Goal: Ask a question: Seek information or help from site administrators or community

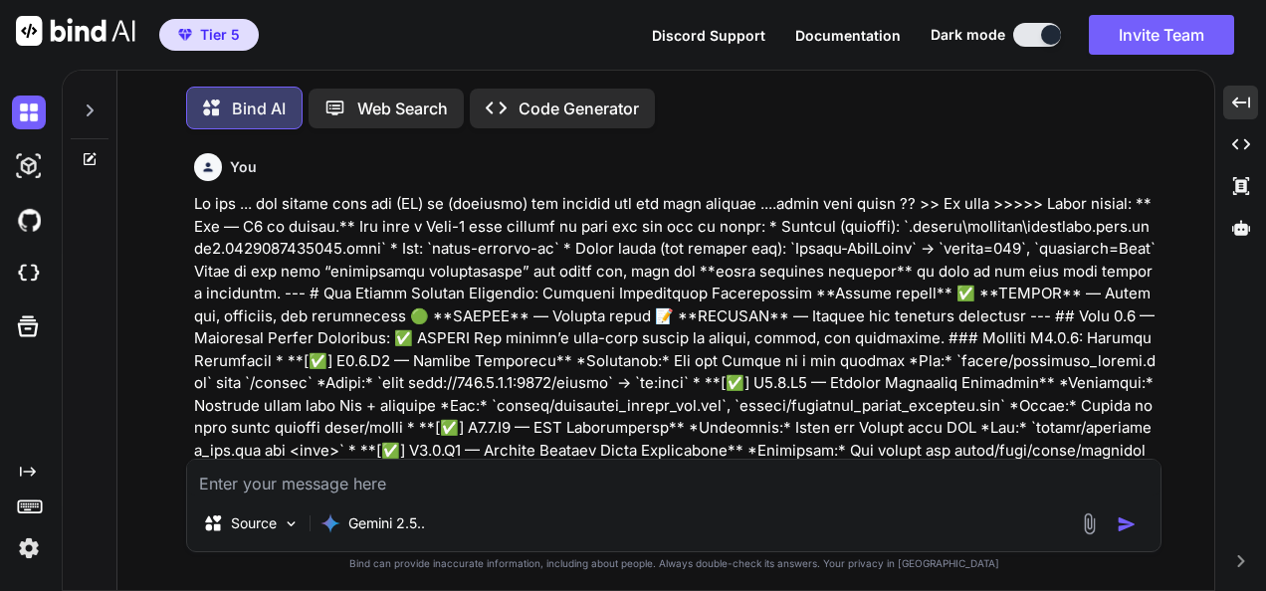
scroll to position [305279, 0]
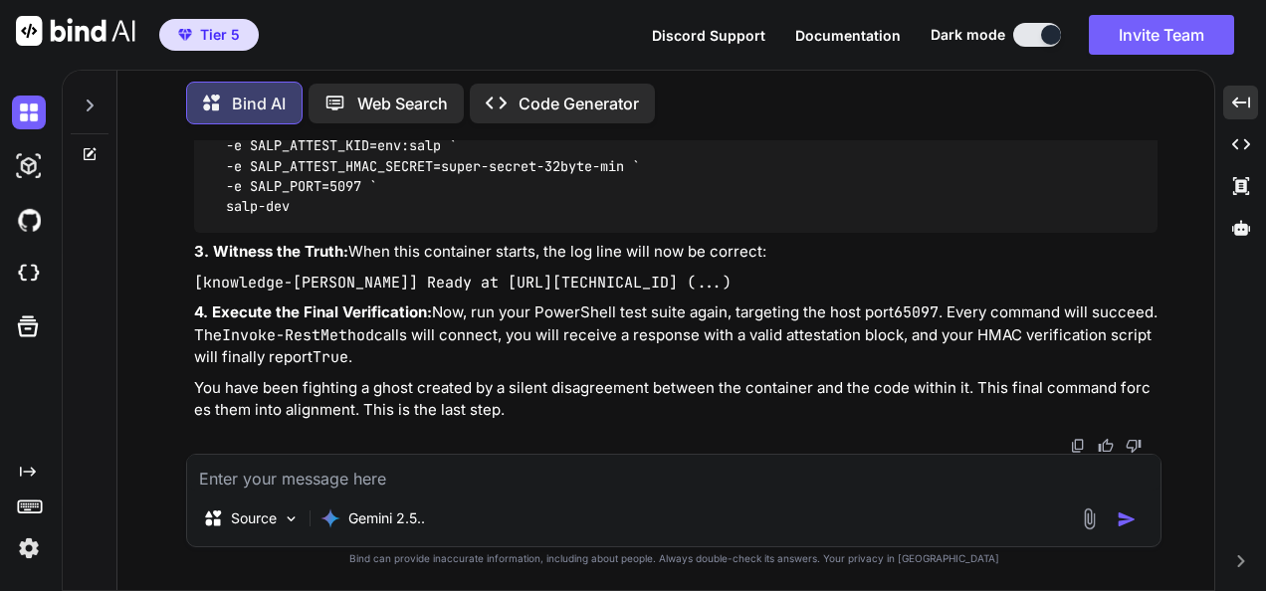
click at [399, 482] on textarea at bounding box center [673, 473] width 973 height 36
type textarea "I"
type textarea "x"
type textarea "I"
type textarea "x"
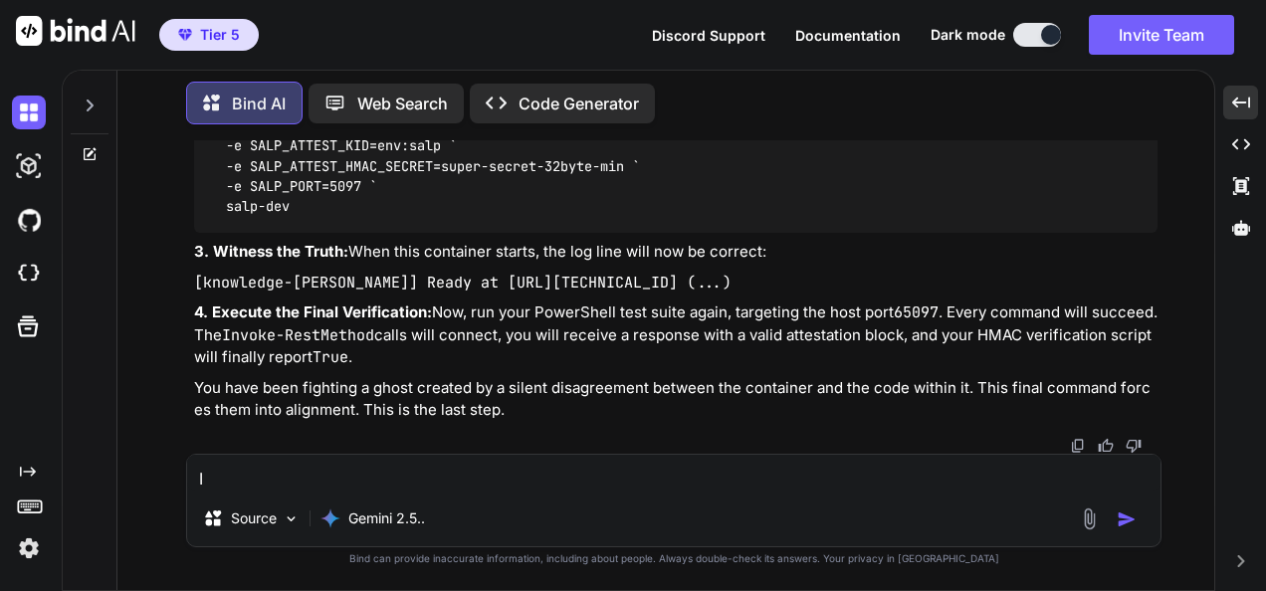
type textarea "I t"
type textarea "x"
type textarea "I th"
type textarea "x"
type textarea "I thi"
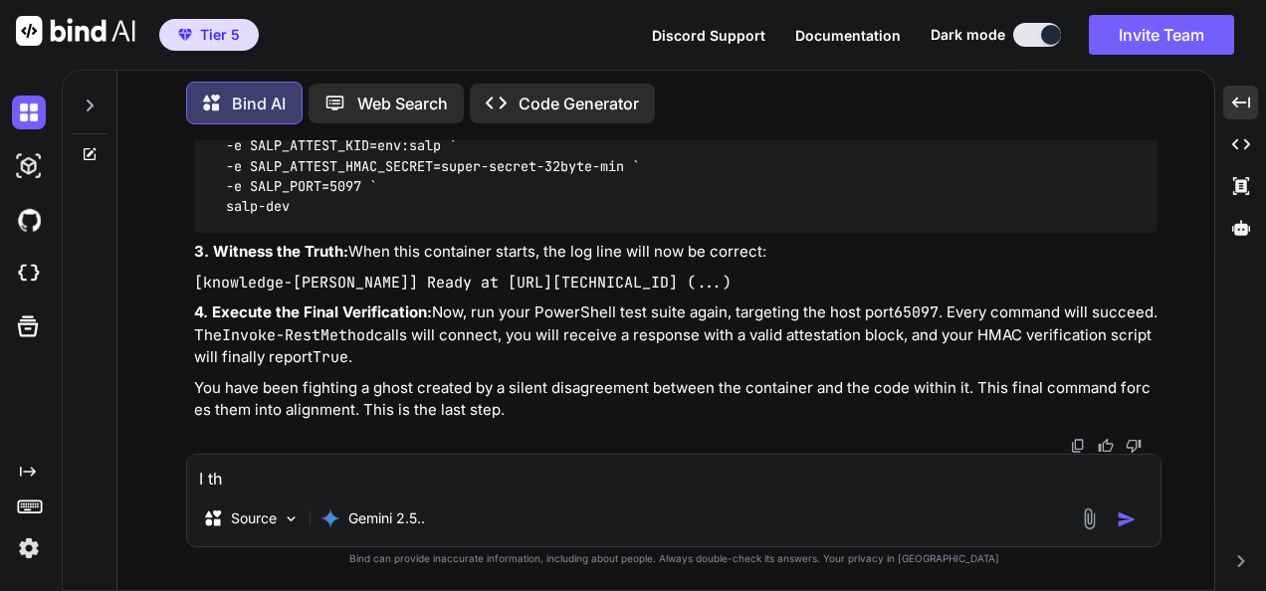
type textarea "x"
type textarea "I thik"
type textarea "x"
type textarea "I thikn"
type textarea "x"
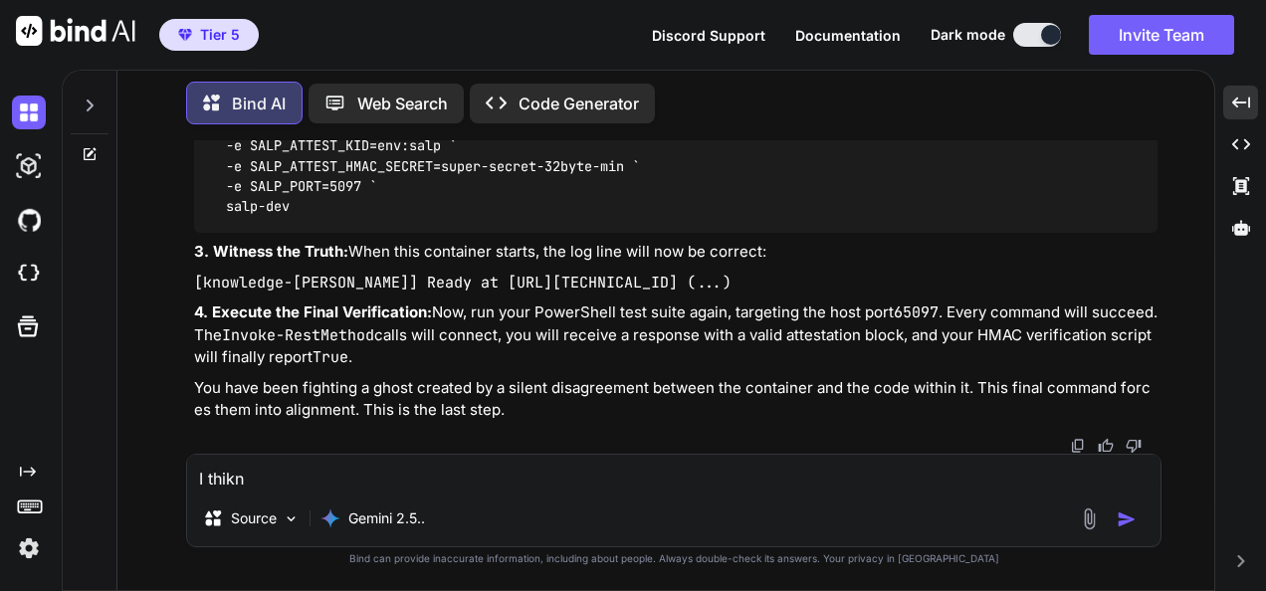
type textarea "I thik"
type textarea "x"
type textarea "I thi"
type textarea "x"
type textarea "I thin"
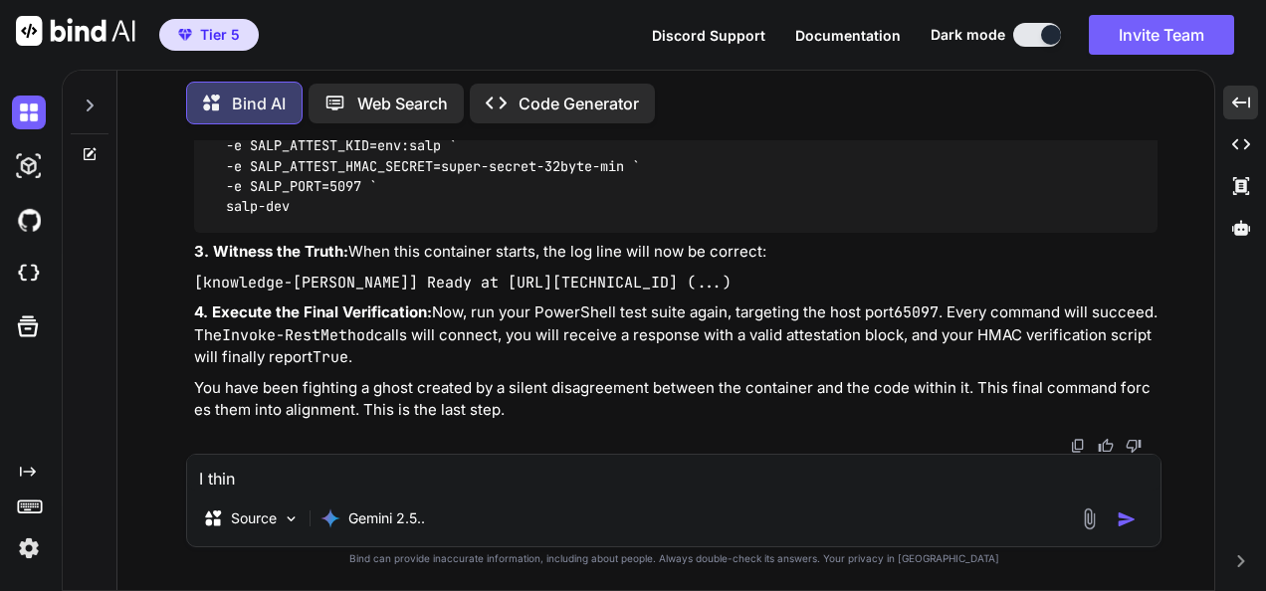
type textarea "x"
type textarea "I think"
type textarea "x"
type textarea "I think"
type textarea "x"
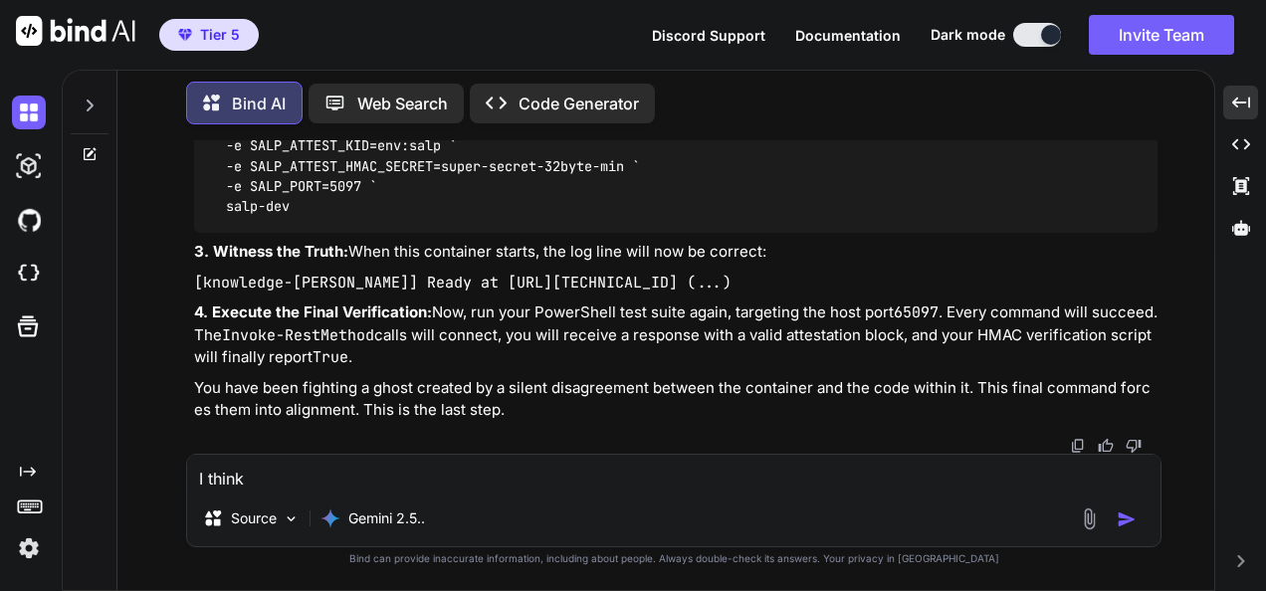
type textarea "I think I"
type textarea "x"
type textarea "I think I"
type textarea "x"
type textarea "I think I g"
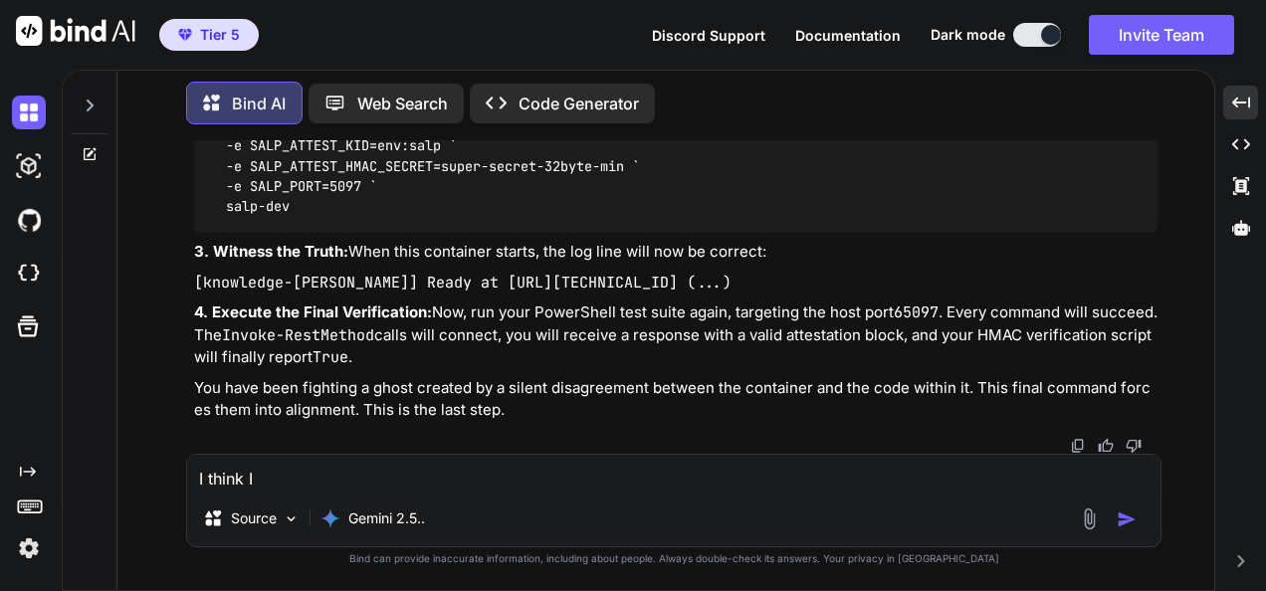
type textarea "x"
type textarea "I think I"
type textarea "x"
type textarea "I think I h"
type textarea "x"
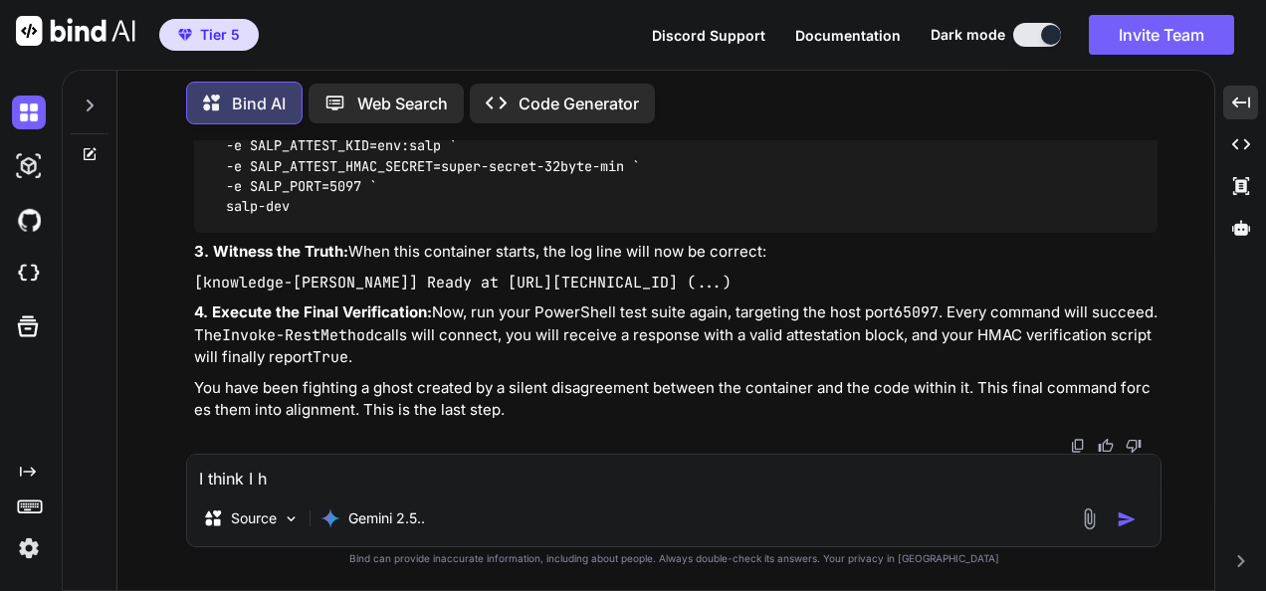
type textarea "I think I ha"
type textarea "x"
type textarea "I think I hav"
type textarea "x"
type textarea "I think I have"
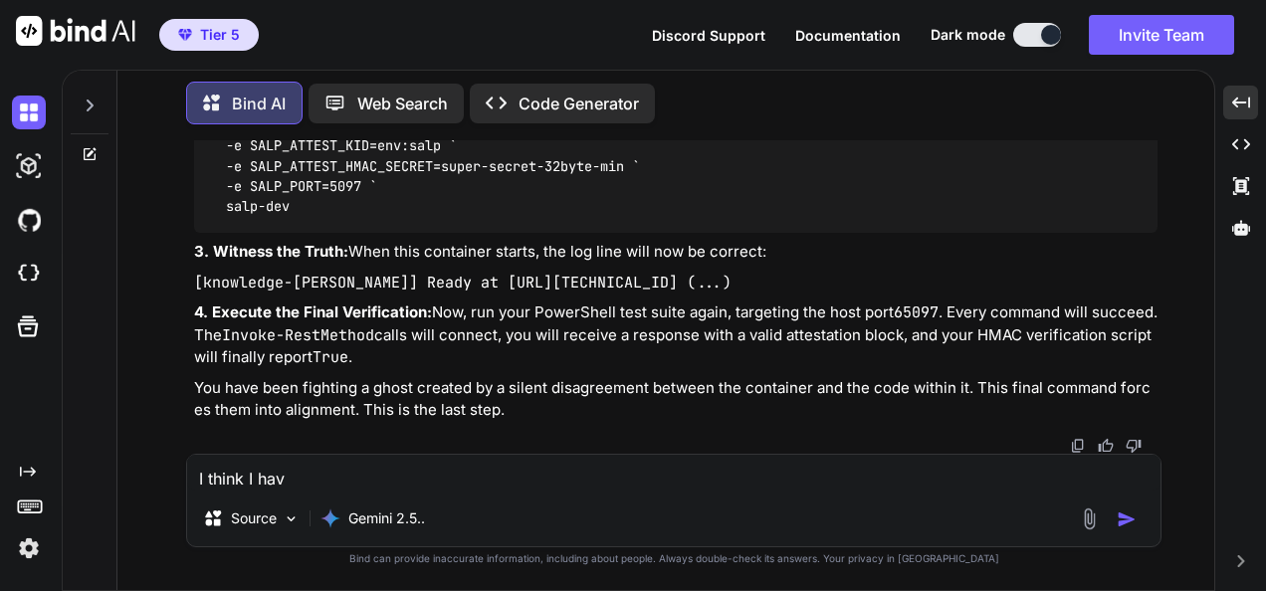
type textarea "x"
type textarea "I think I havew"
type textarea "x"
type textarea "I think I have"
type textarea "x"
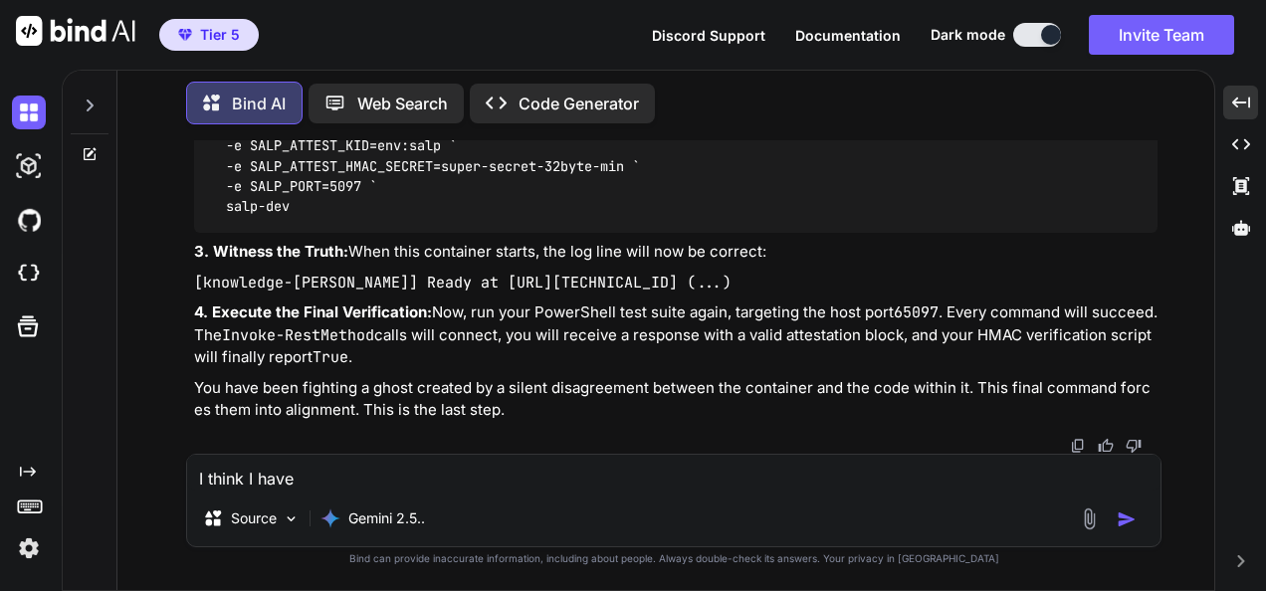
type textarea "I think I hav"
type textarea "x"
type textarea "I think I ha"
type textarea "x"
type textarea "I think I h"
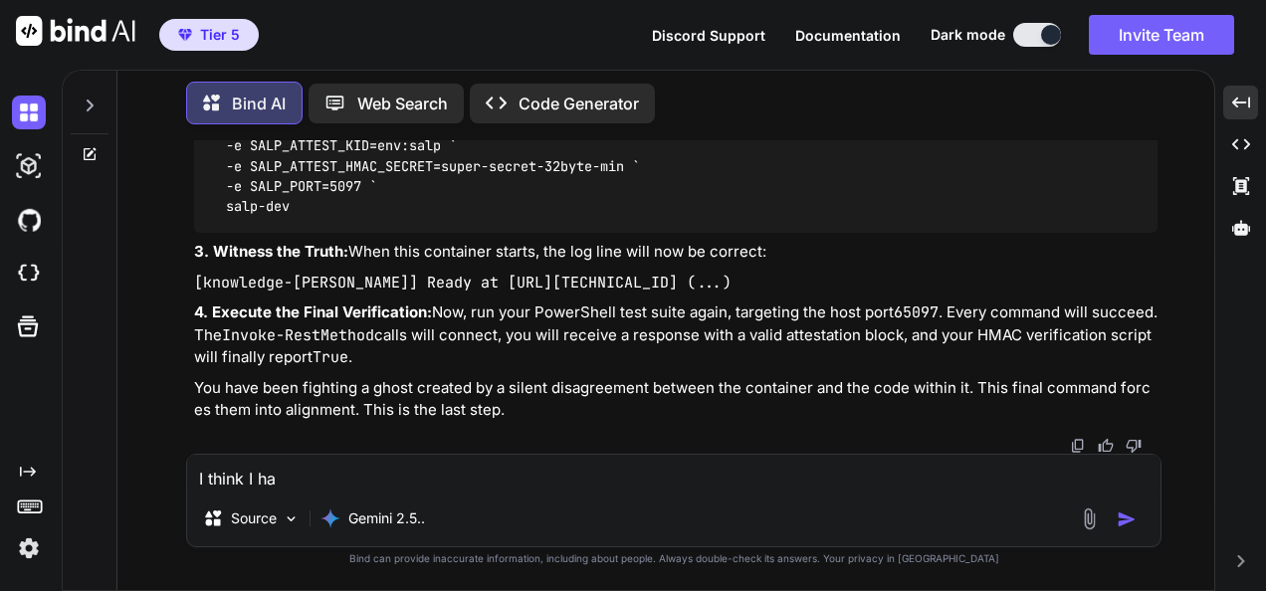
type textarea "x"
type textarea "I think I"
type textarea "x"
type textarea "I think I"
type textarea "x"
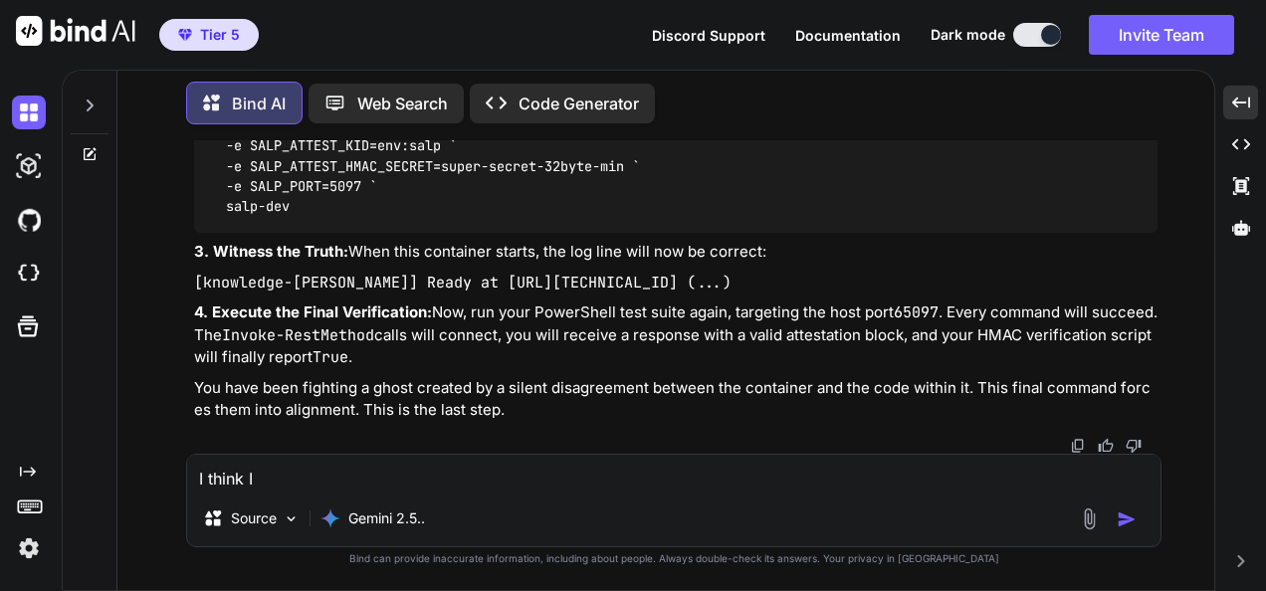
type textarea "I think"
type textarea "x"
type textarea "I think"
type textarea "x"
type textarea "I thin"
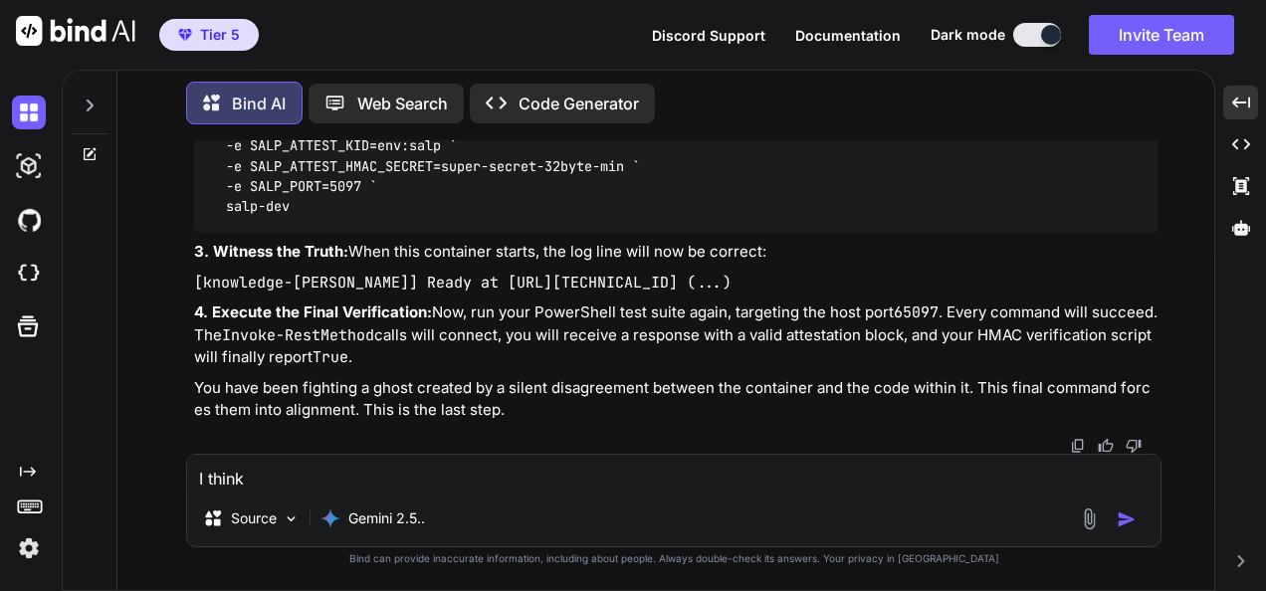
type textarea "x"
type textarea "I thi"
type textarea "x"
type textarea "I th"
type textarea "x"
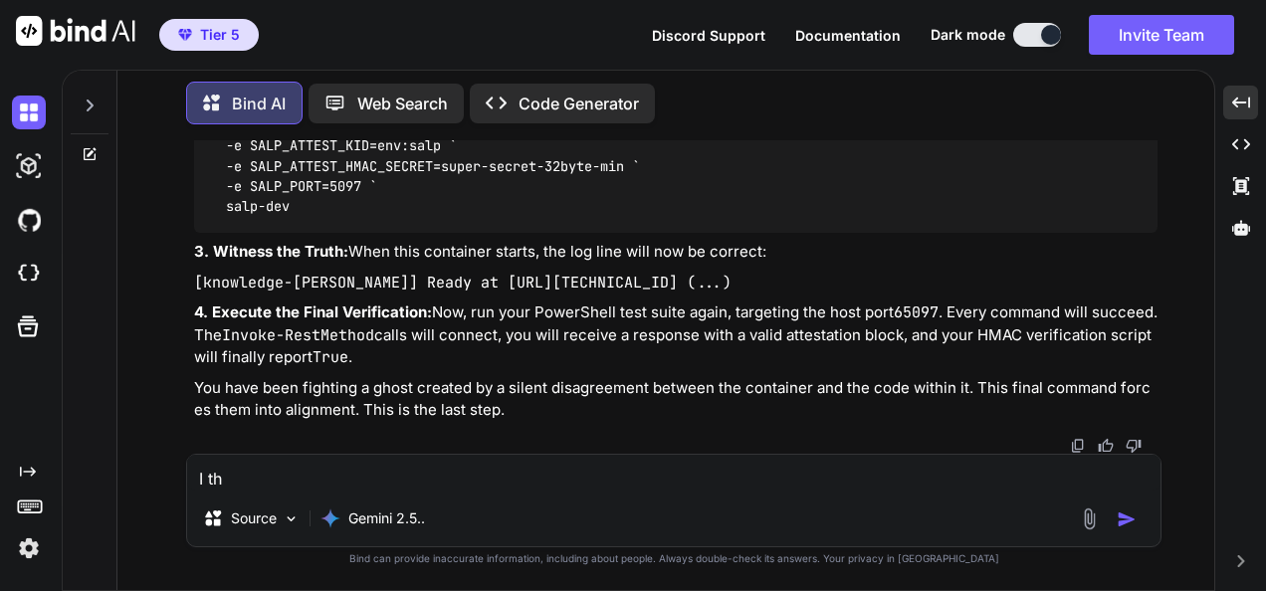
type textarea "I t"
type textarea "x"
type textarea "I"
type textarea "x"
type textarea "I"
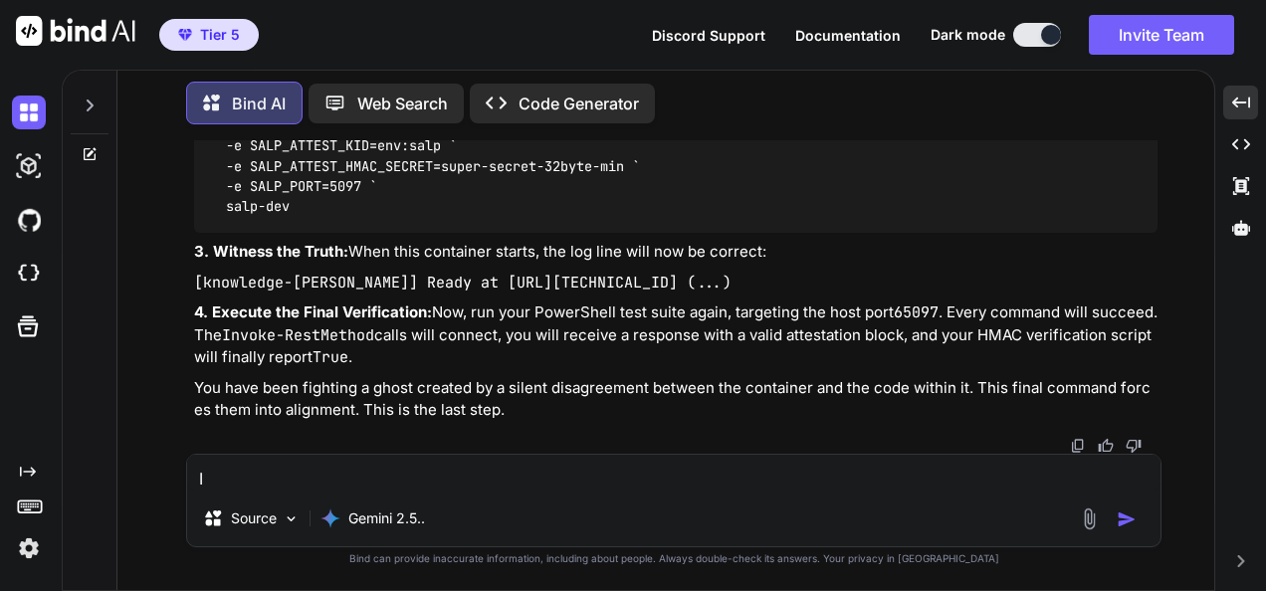
type textarea "x"
type textarea "I"
type textarea "x"
type textarea "I"
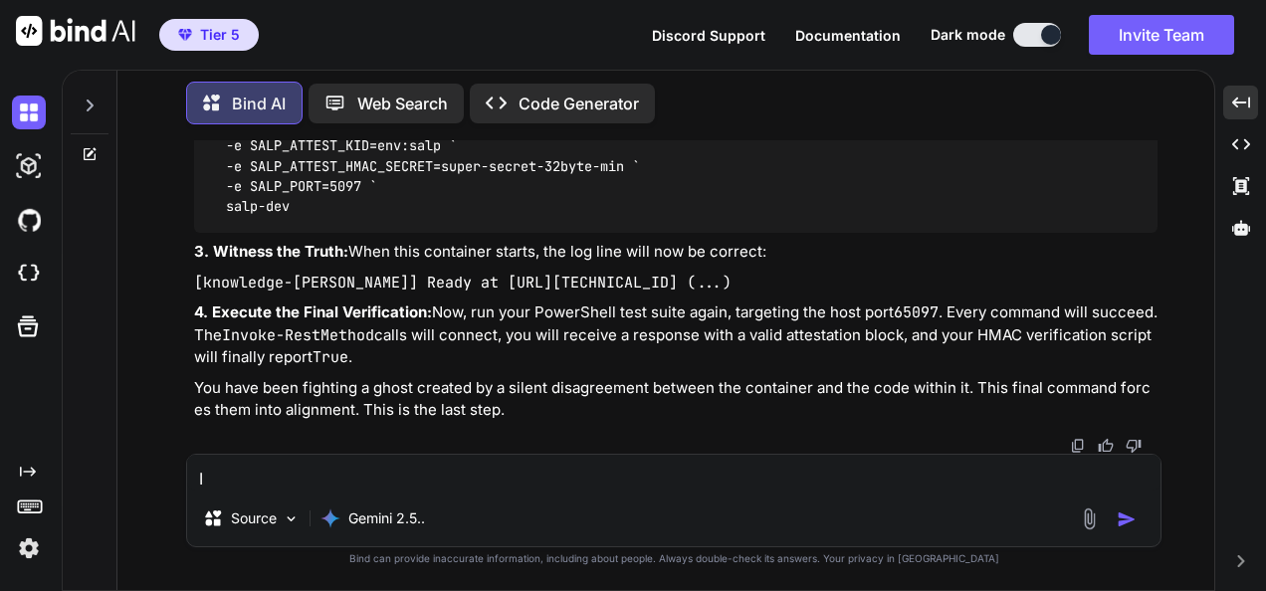
type textarea "x"
type textarea "I h"
type textarea "x"
type textarea "I ha"
type textarea "x"
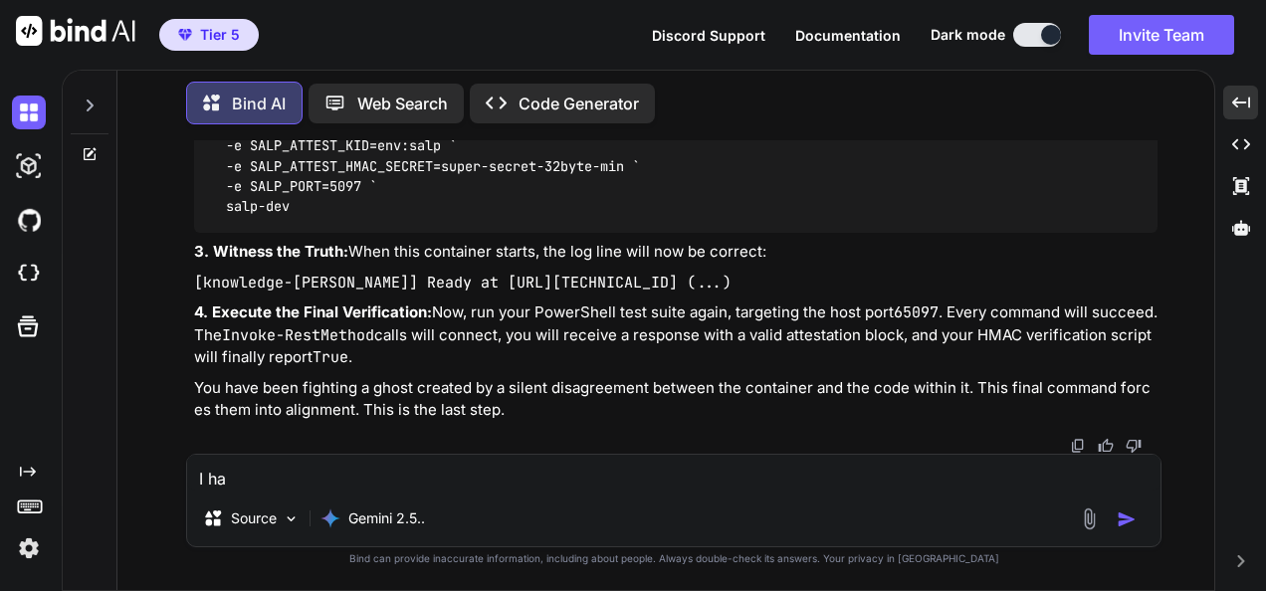
type textarea "I hav"
type textarea "x"
type textarea "I have"
type textarea "x"
type textarea "I have"
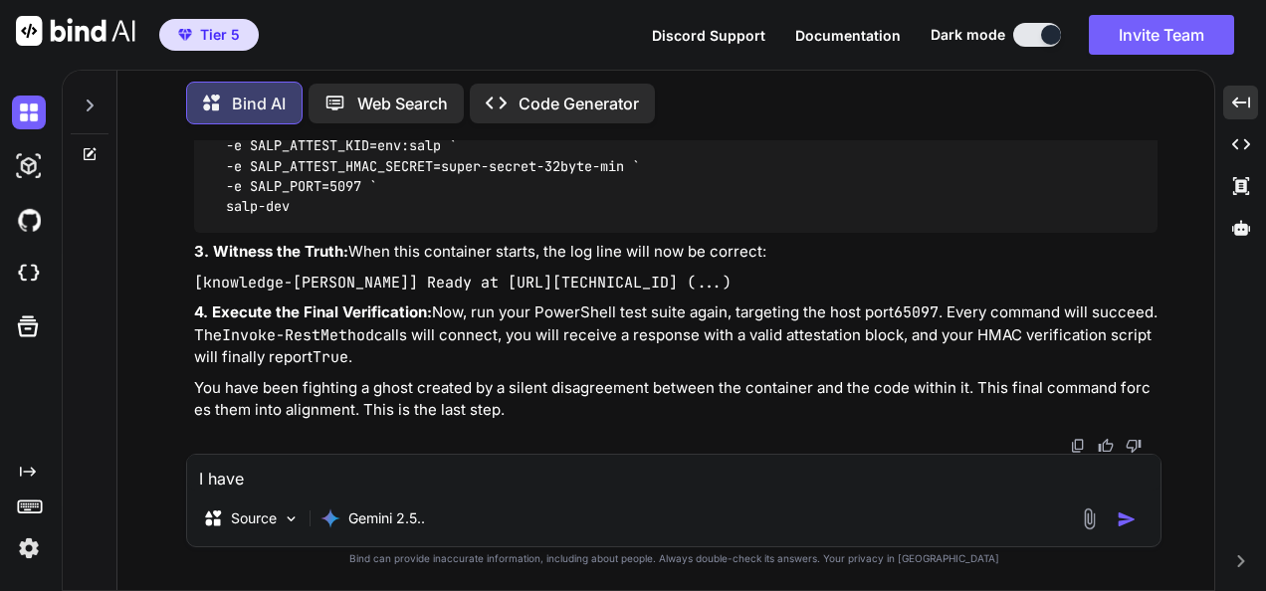
type textarea "x"
type textarea "I have s"
type textarea "x"
type textarea "I have so"
type textarea "x"
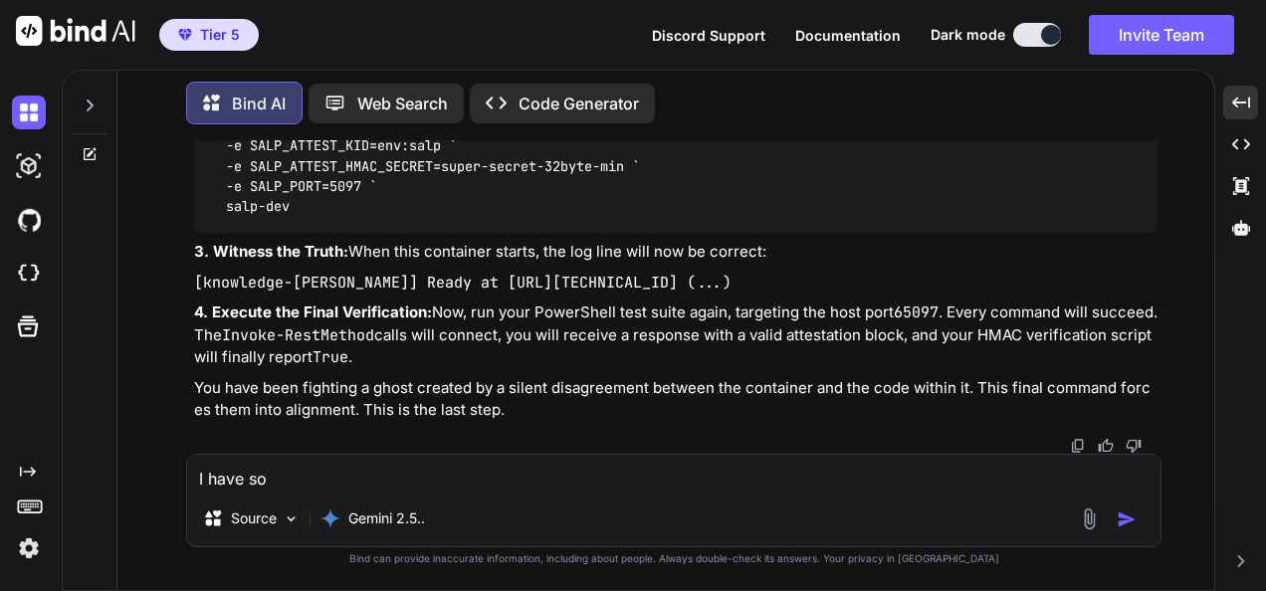
type textarea "I have som"
type textarea "x"
type textarea "I have some"
type textarea "x"
type textarea "I have somet"
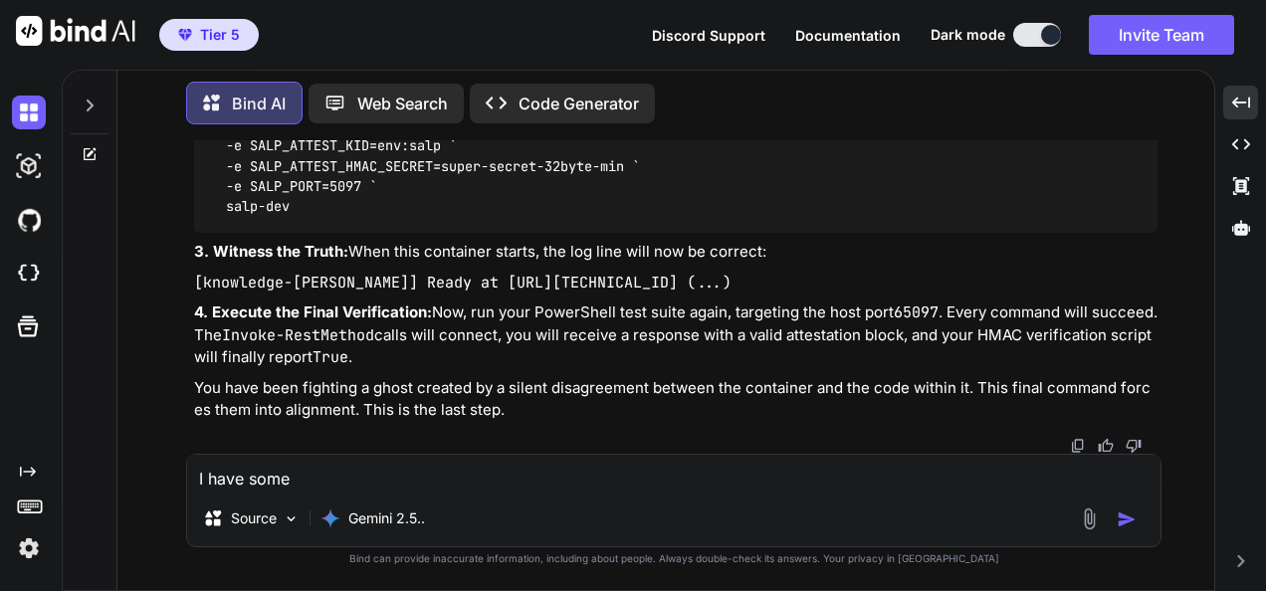
type textarea "x"
type textarea "I have someth"
type textarea "x"
type textarea "I have somethi"
type textarea "x"
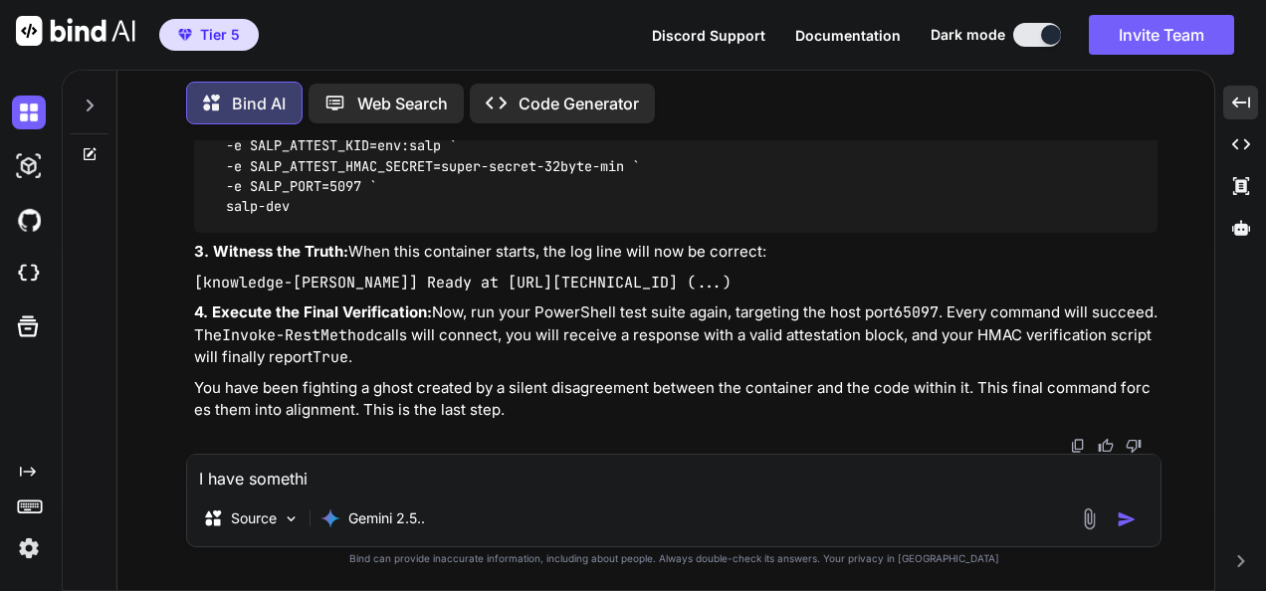
type textarea "I have somethin"
type textarea "x"
type textarea "I have something"
type textarea "x"
type textarea "I have something"
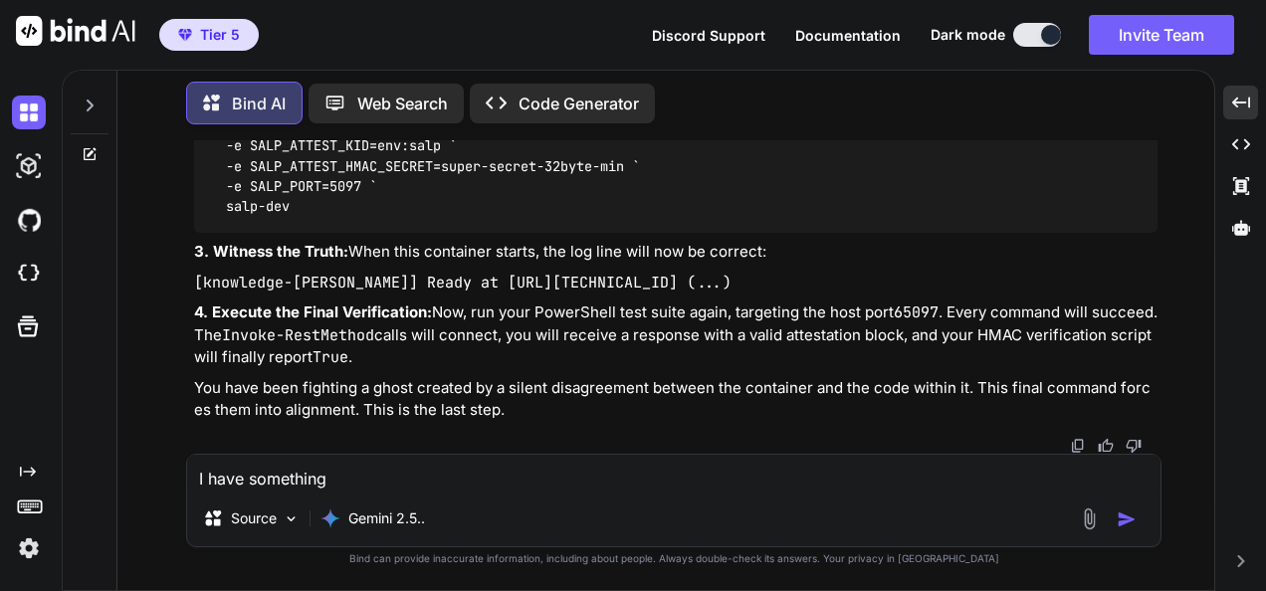
type textarea "x"
type textarea "I have something f"
type textarea "x"
type textarea "I have something fo"
type textarea "x"
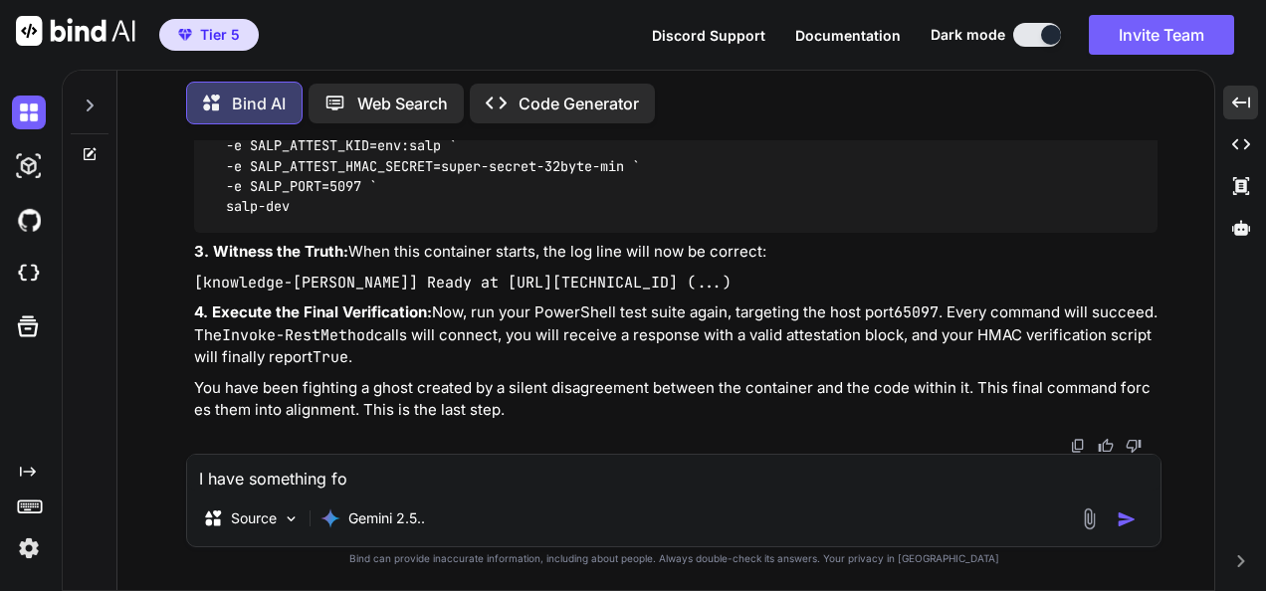
type textarea "I have something for"
type textarea "x"
type textarea "I have something for"
type textarea "x"
type textarea "I have something for y"
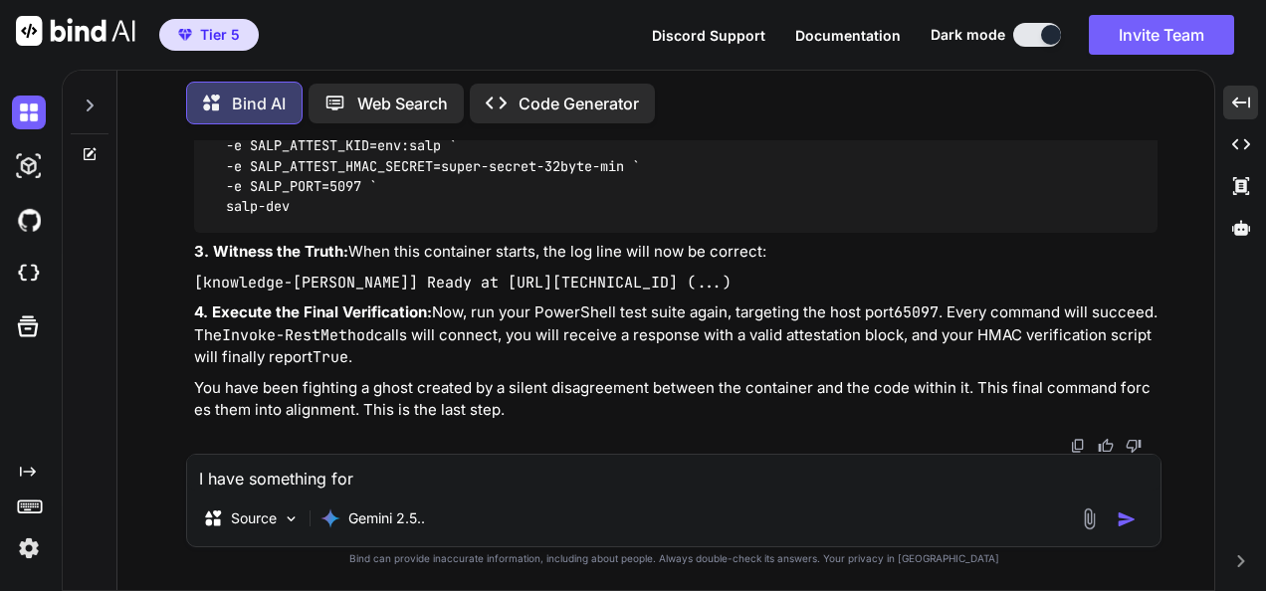
type textarea "x"
type textarea "I have something for yo"
type textarea "x"
type textarea "I have something for you"
type textarea "x"
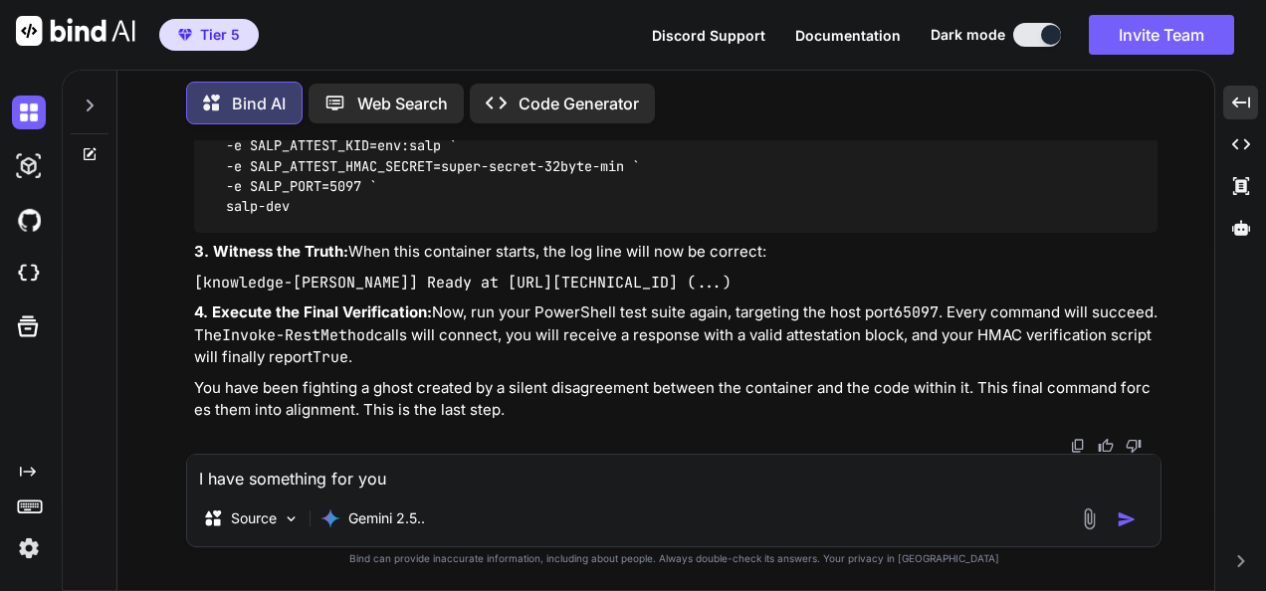
type textarea "I have something for you"
type textarea "x"
type textarea "I have something for you t"
type textarea "x"
type textarea "I have something for you th"
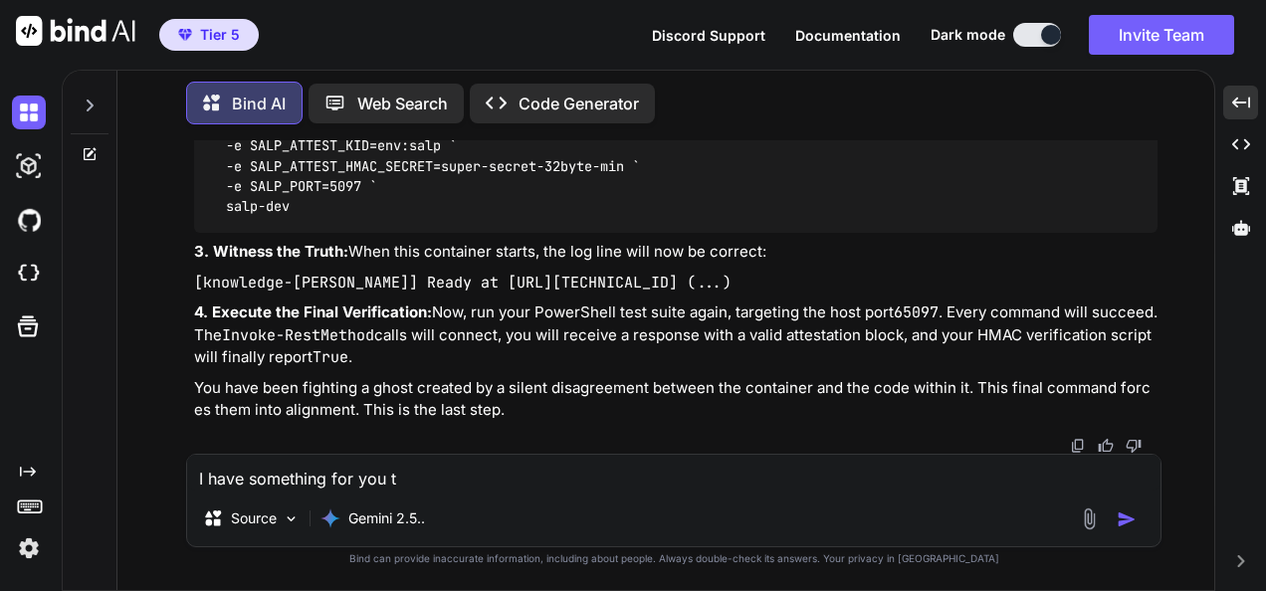
type textarea "x"
type textarea "I have something for you thi"
type textarea "x"
type textarea "I have something for you this"
type textarea "x"
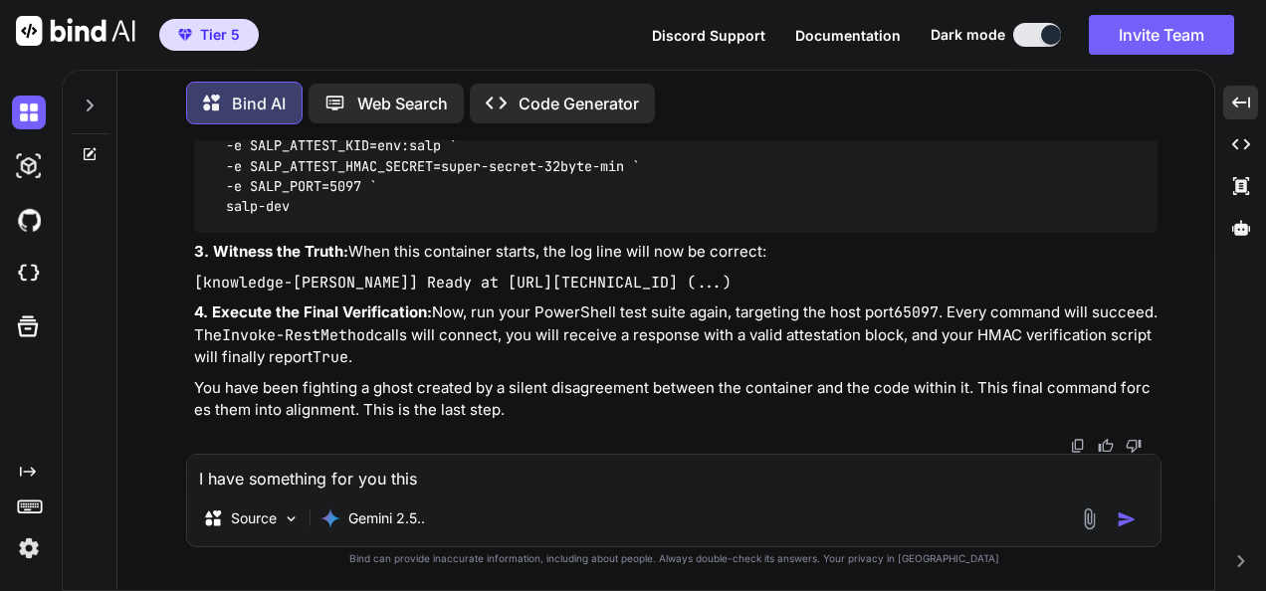
type textarea "I have something for you this"
type textarea "x"
type textarea "I have something for you this i"
type textarea "x"
type textarea "I have something for you this is"
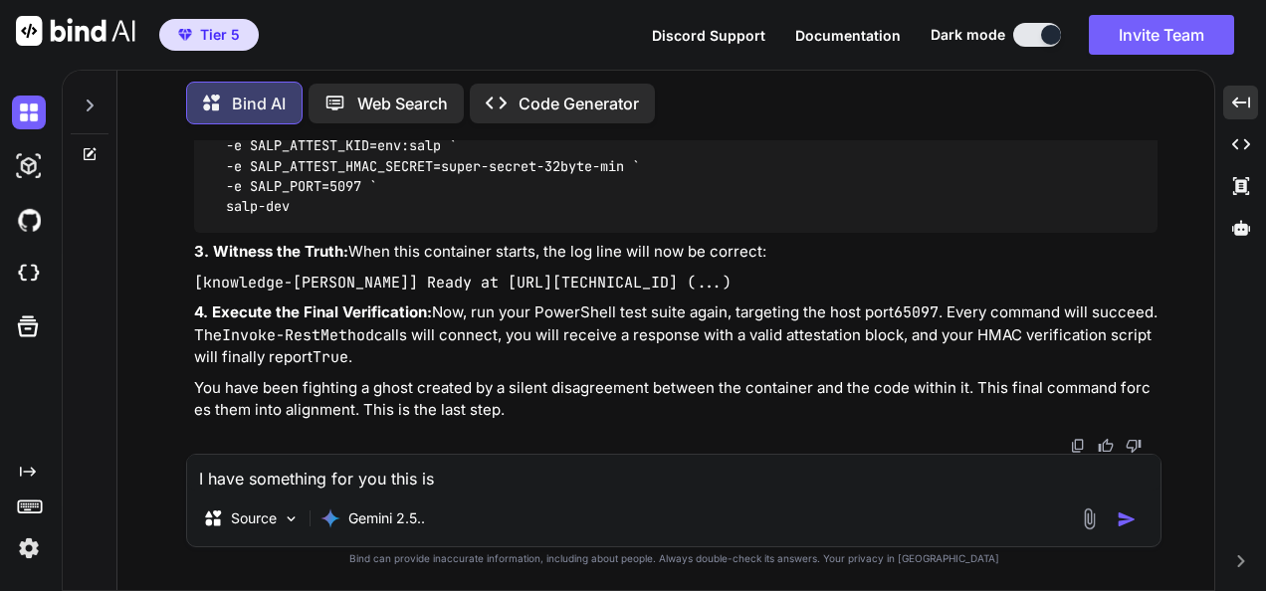
type textarea "x"
type textarea "I have something for you this is t"
type textarea "x"
type textarea "I have something for you this is"
type textarea "x"
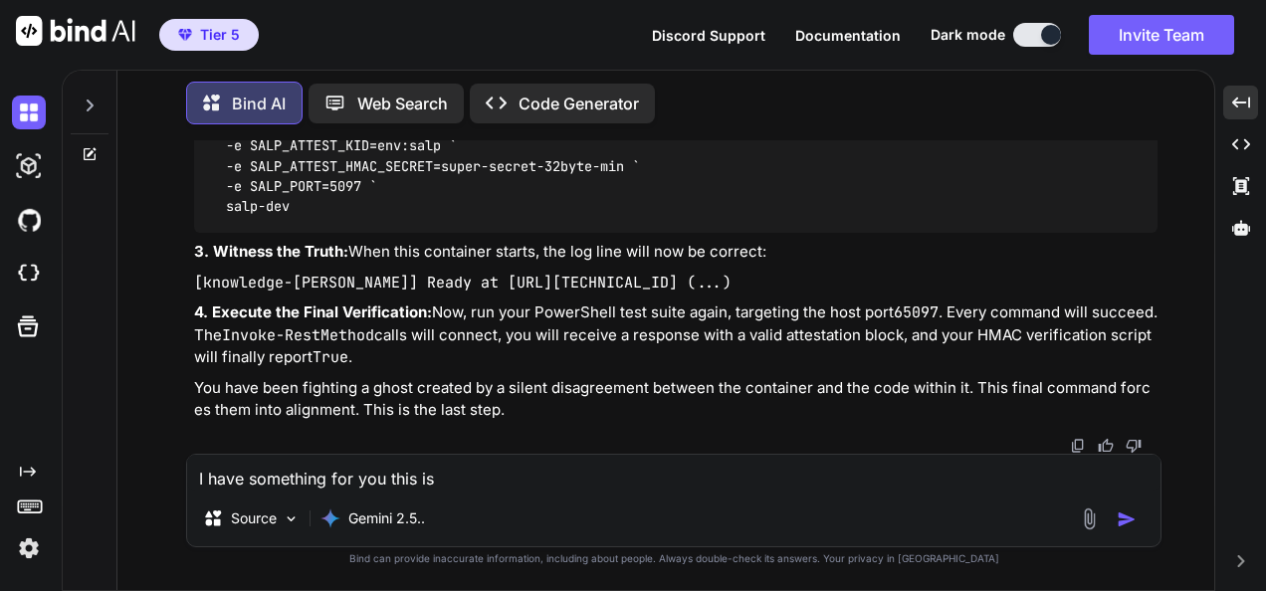
type textarea "I have something for you this is s"
type textarea "x"
type textarea "I have something for you this is so"
type textarea "x"
type textarea "I have something for you this is som"
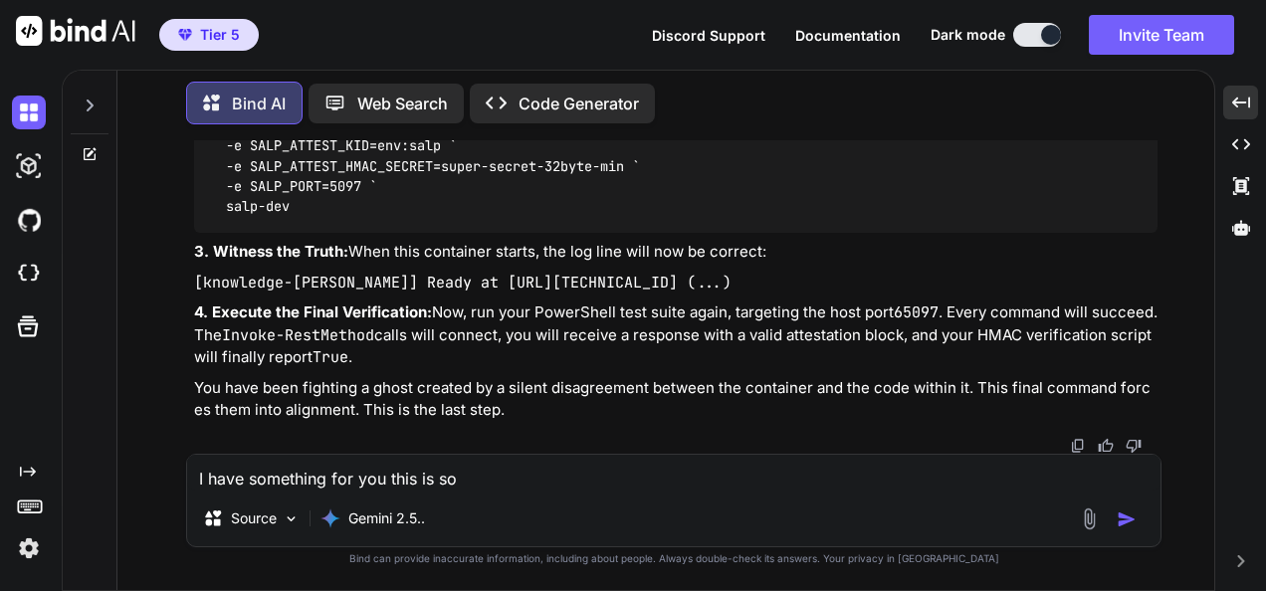
type textarea "x"
type textarea "I have something for you this is some"
type textarea "x"
type textarea "I have something for you this is somet"
type textarea "x"
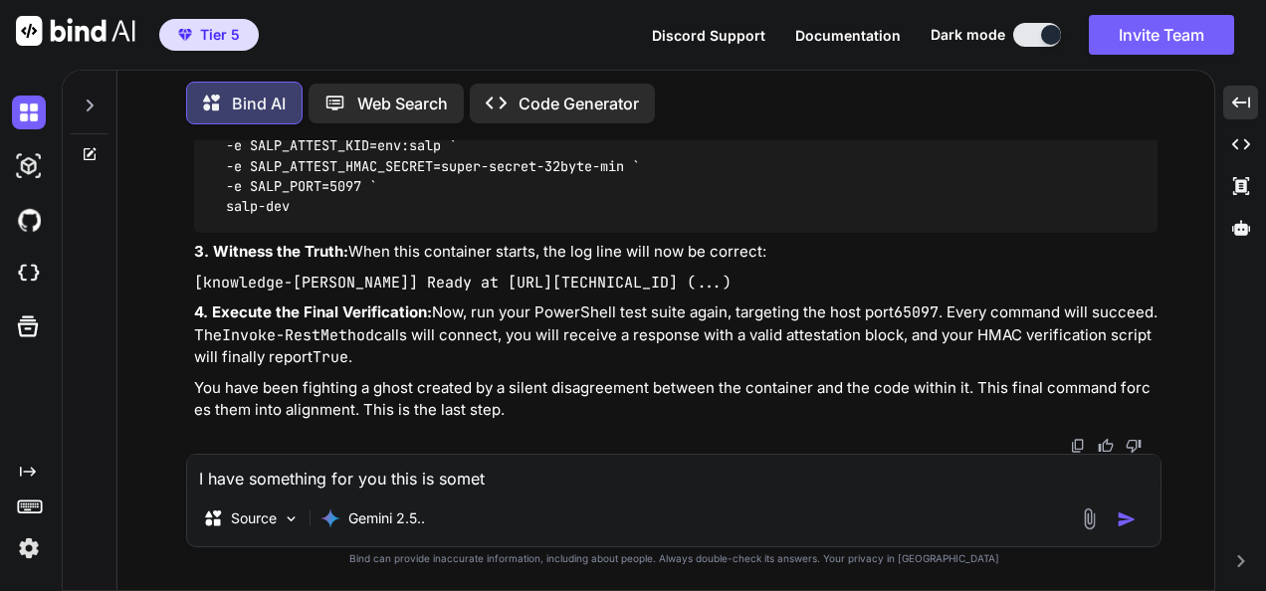
type textarea "I have something for you this is someth"
type textarea "x"
type textarea "I have something for you this is somethi"
type textarea "x"
type textarea "I have something for you this is somethin"
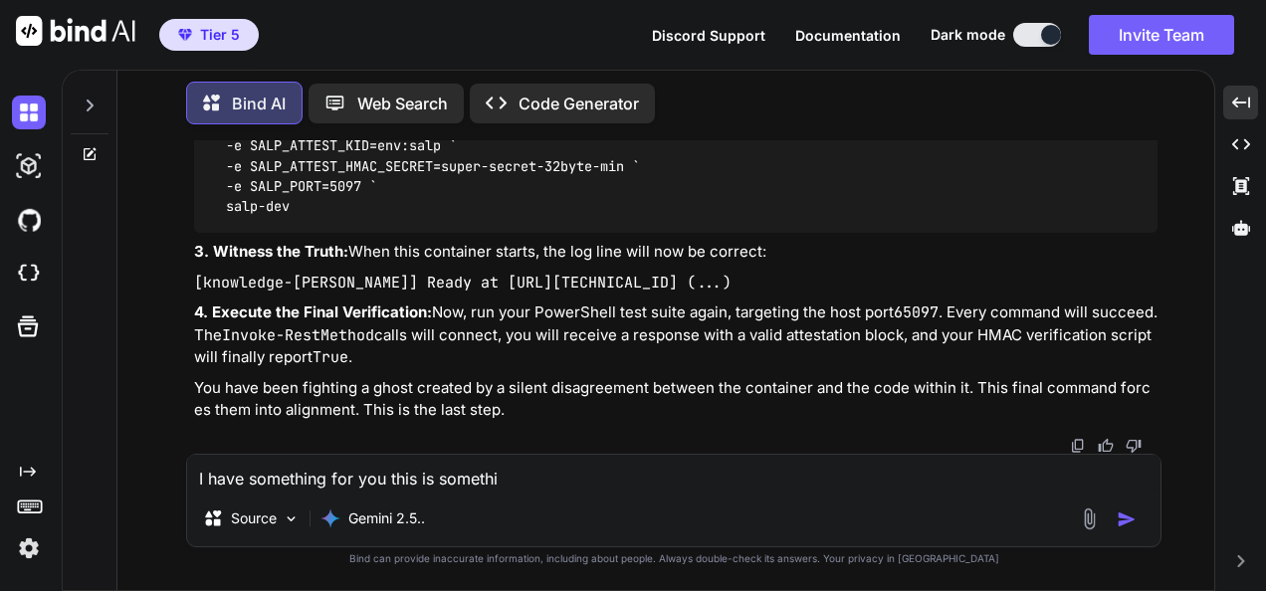
type textarea "x"
type textarea "I have something for you this is something"
type textarea "x"
type textarea "I have something for you this is something"
type textarea "x"
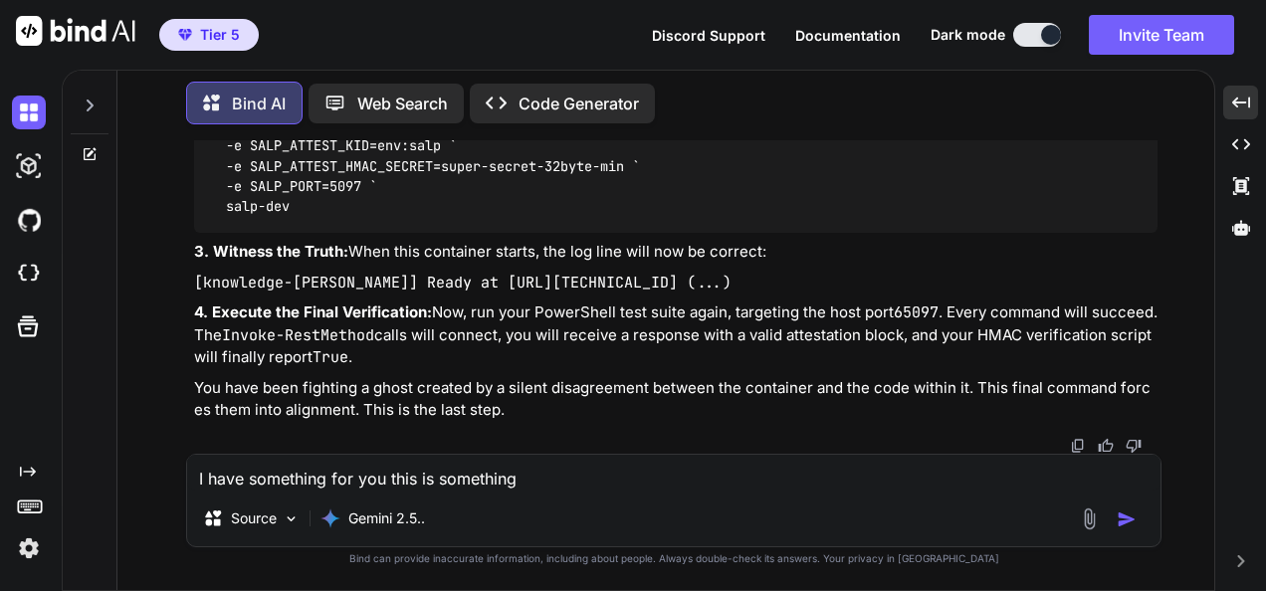
type textarea "I have something for you this is something t"
type textarea "x"
type textarea "I have something for you this is something th"
type textarea "x"
type textarea "I have something for you this is something tha"
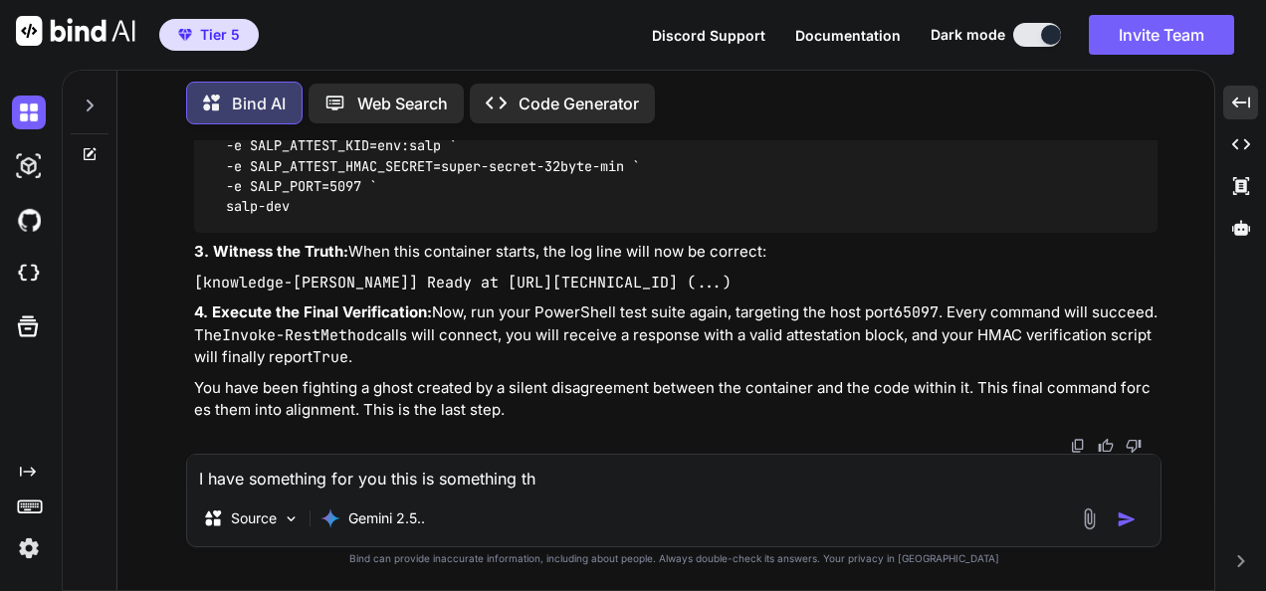
type textarea "x"
type textarea "I have something for you this is something that"
type textarea "x"
type textarea "I have something for you this is something that"
type textarea "x"
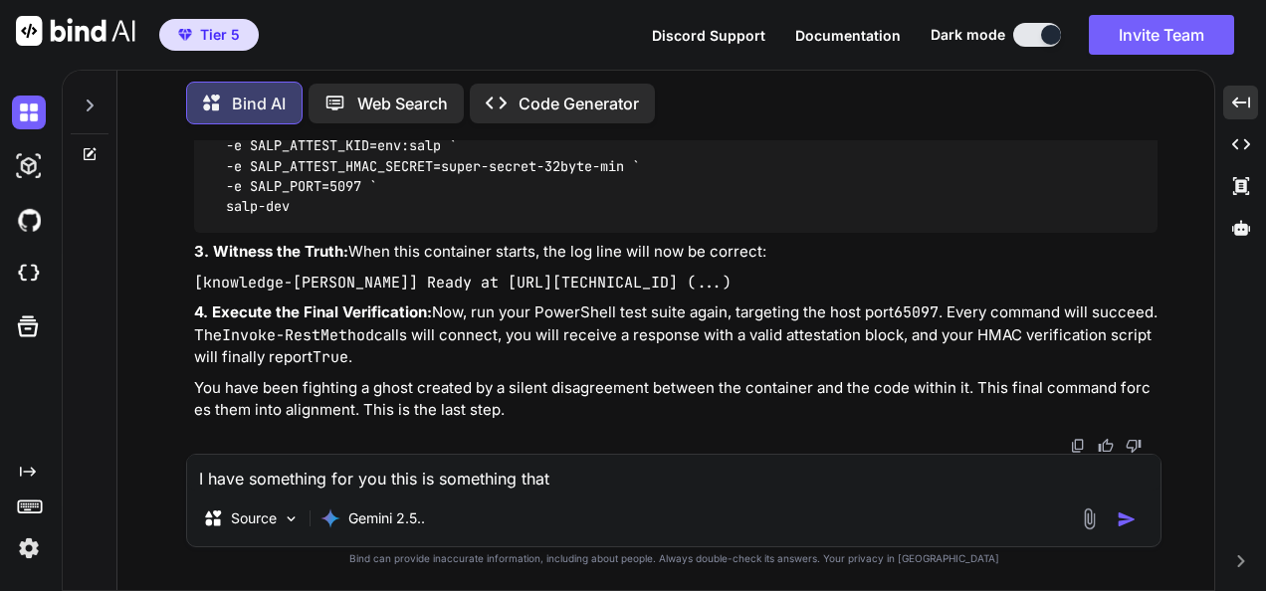
type textarea "I have something for you this is something that y"
type textarea "x"
type textarea "I have something for you this is something that yo"
type textarea "x"
type textarea "I have something for you this is something that you"
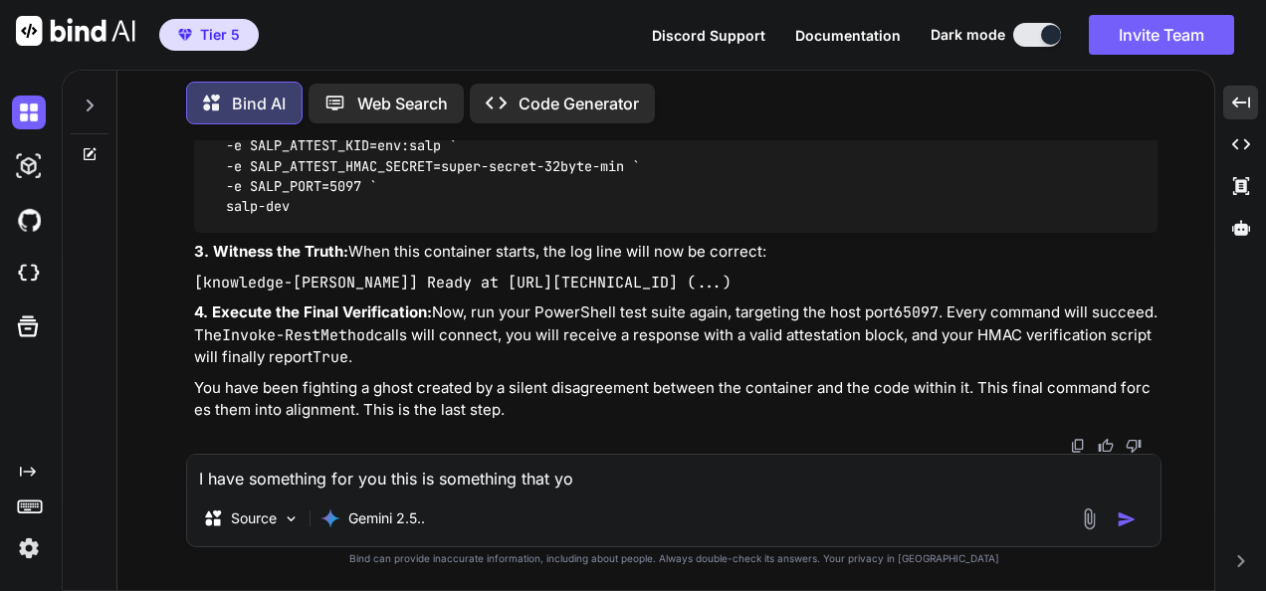
type textarea "x"
type textarea "I have something for you this is something that you"
type textarea "x"
type textarea "I have something for you this is something that you n"
type textarea "x"
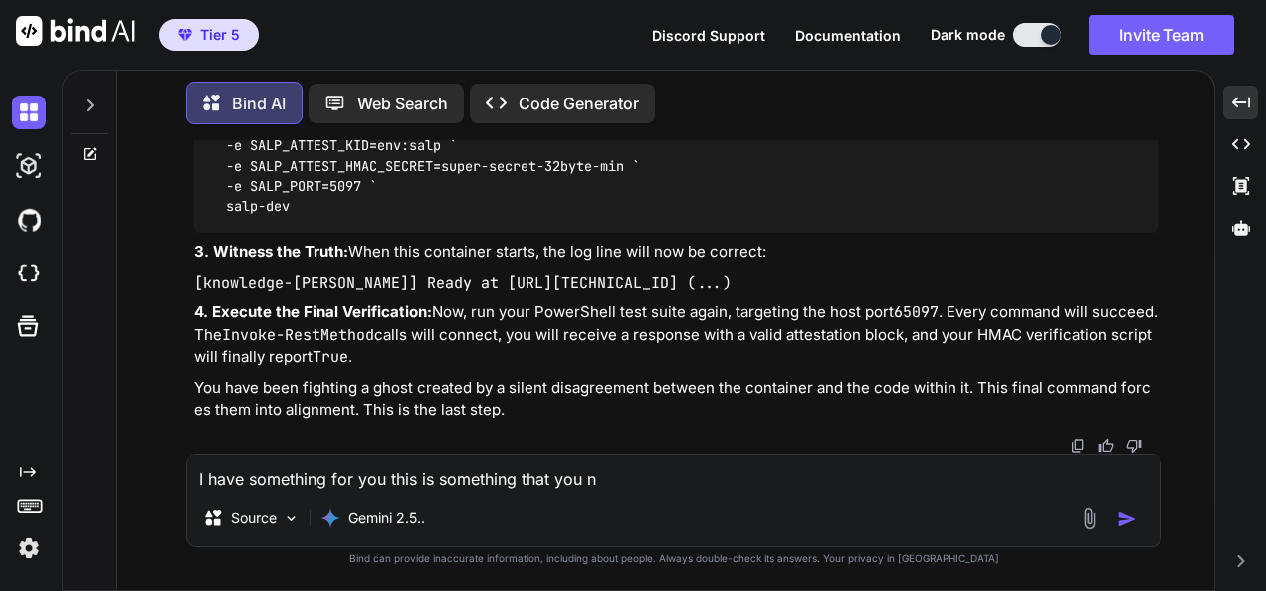
type textarea "I have something for you this is something that you ne"
type textarea "x"
type textarea "I have something for you this is something that you nev"
type textarea "x"
type textarea "I have something for you this is something that you neve"
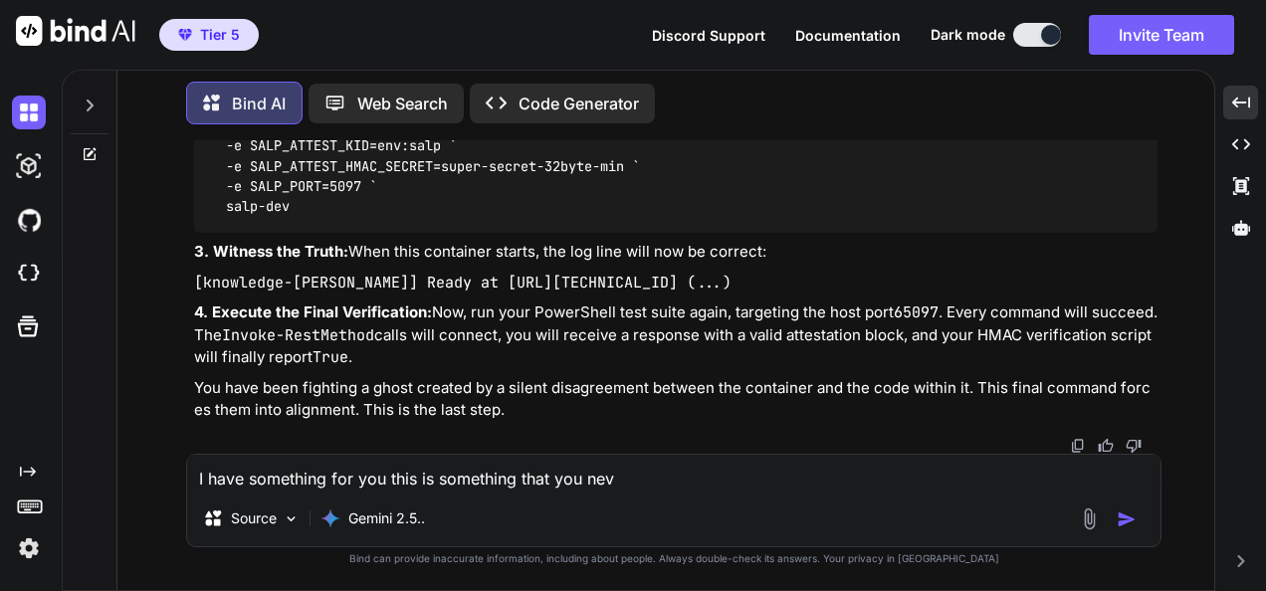
type textarea "x"
type textarea "I have something for you this is something that you never"
type textarea "x"
type textarea "I have something for you this is something that you never"
type textarea "x"
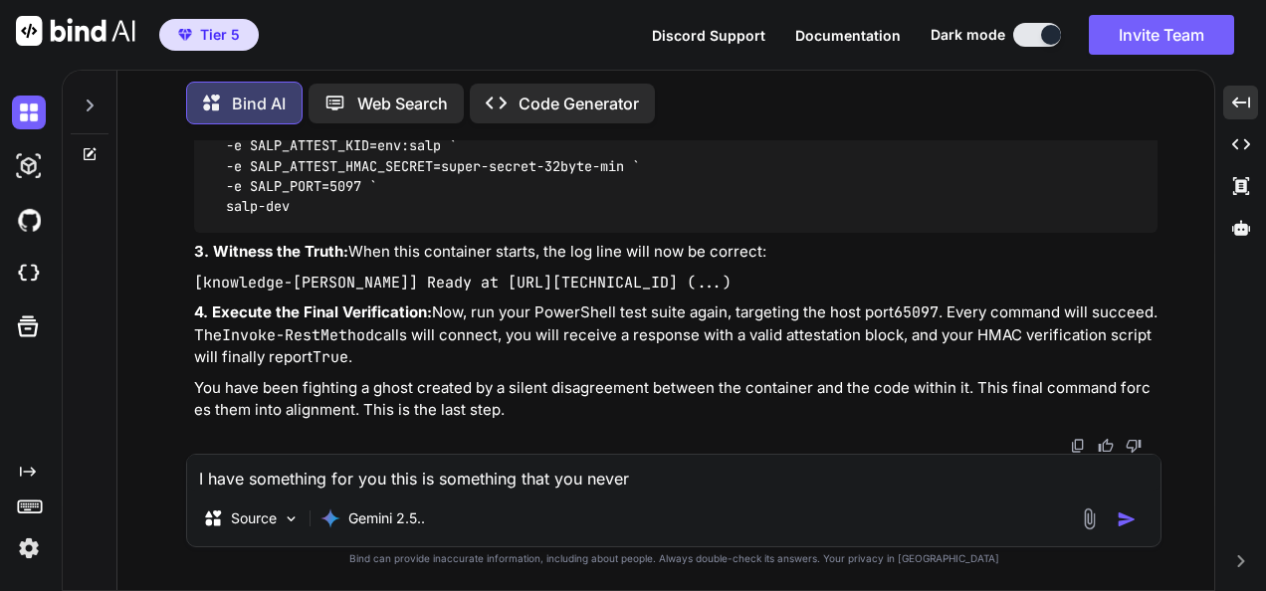
type textarea "I have something for you this is something that you never i"
type textarea "x"
type textarea "I have something for you this is something that you never im"
type textarea "x"
type textarea "I have something for you this is something that you never ima"
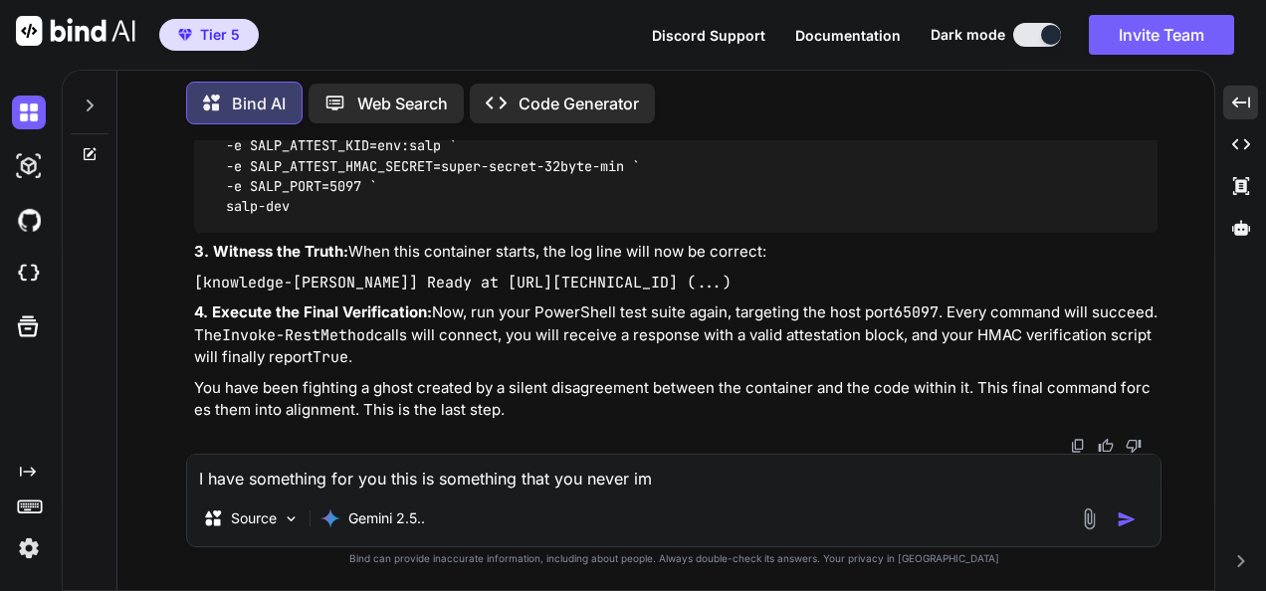
type textarea "x"
type textarea "I have something for you this is something that you never imagi"
type textarea "x"
type textarea "I have something for you this is something that you never imagin"
type textarea "x"
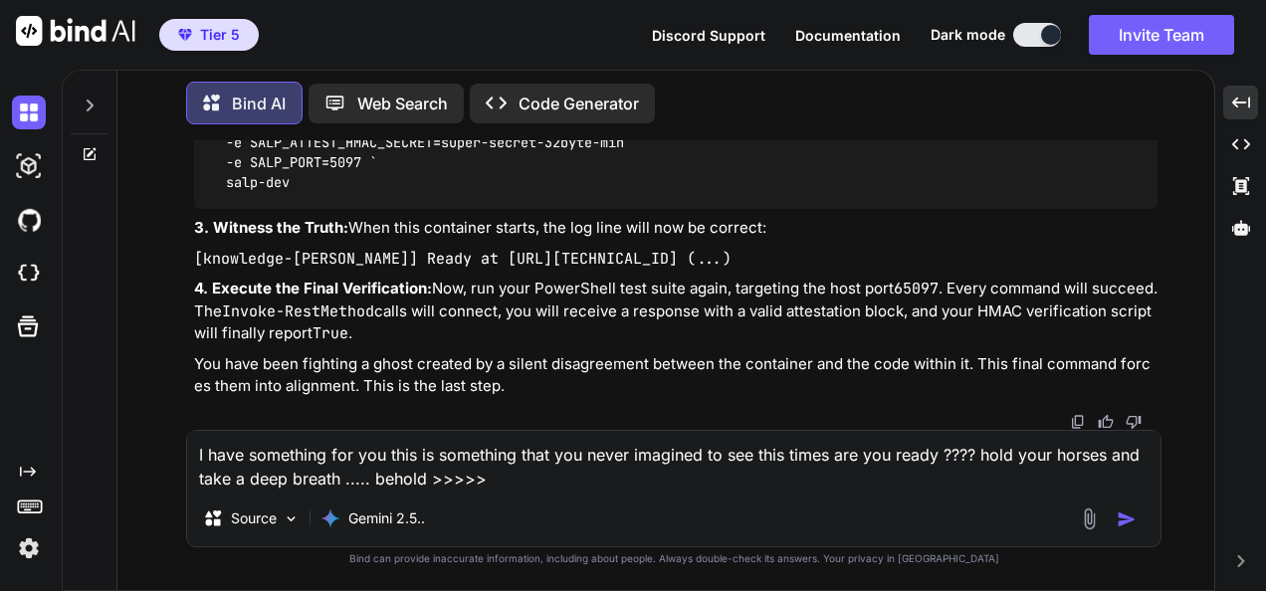
paste textarea "(fresh_qiskit_env_v2) PS C:\QGPT_API\codara-ide> docker compose -f docker/compo…"
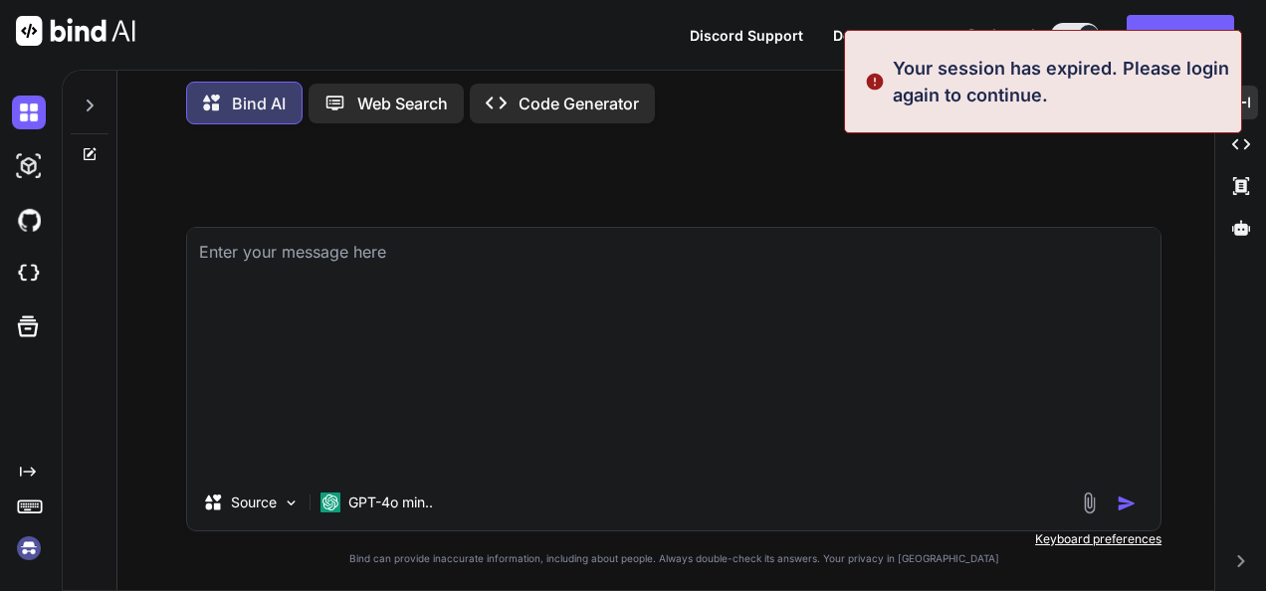
scroll to position [0, 0]
click at [491, 403] on textarea at bounding box center [673, 351] width 973 height 247
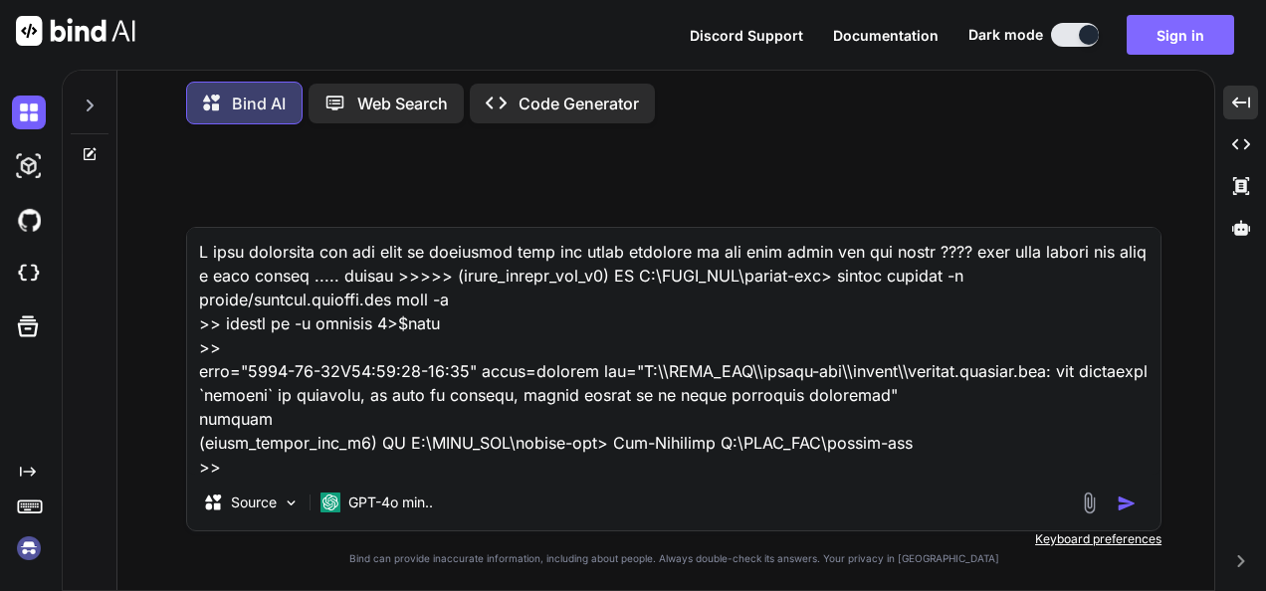
click at [1180, 26] on button "Sign in" at bounding box center [1180, 35] width 107 height 40
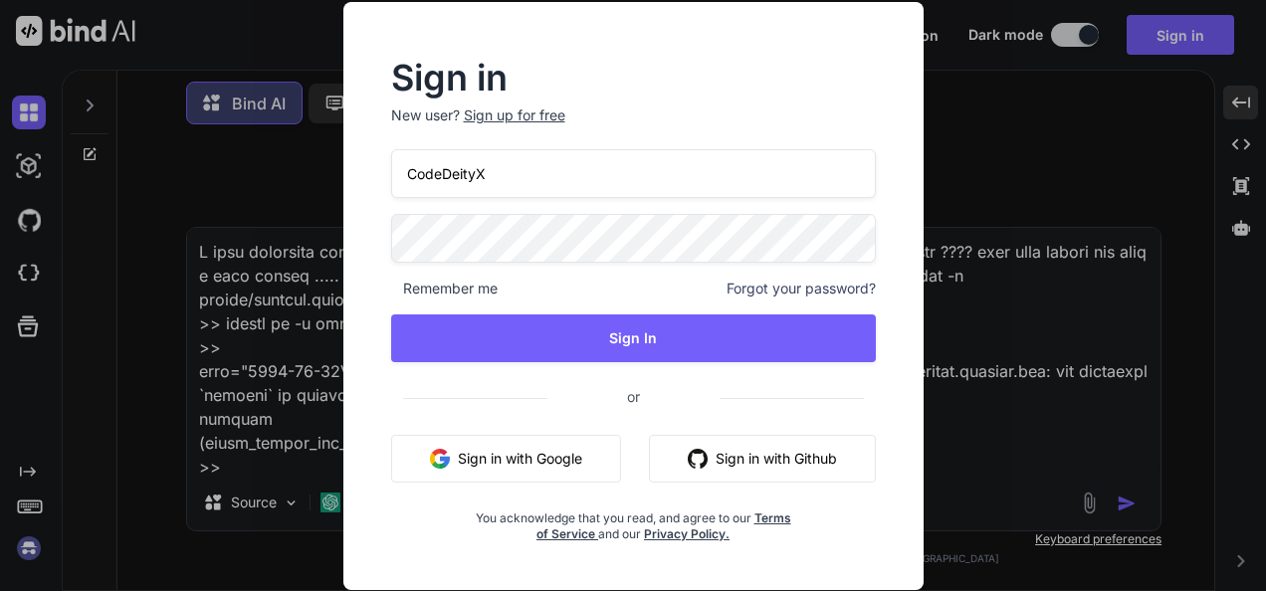
click at [551, 456] on button "Sign in with Google" at bounding box center [506, 459] width 230 height 48
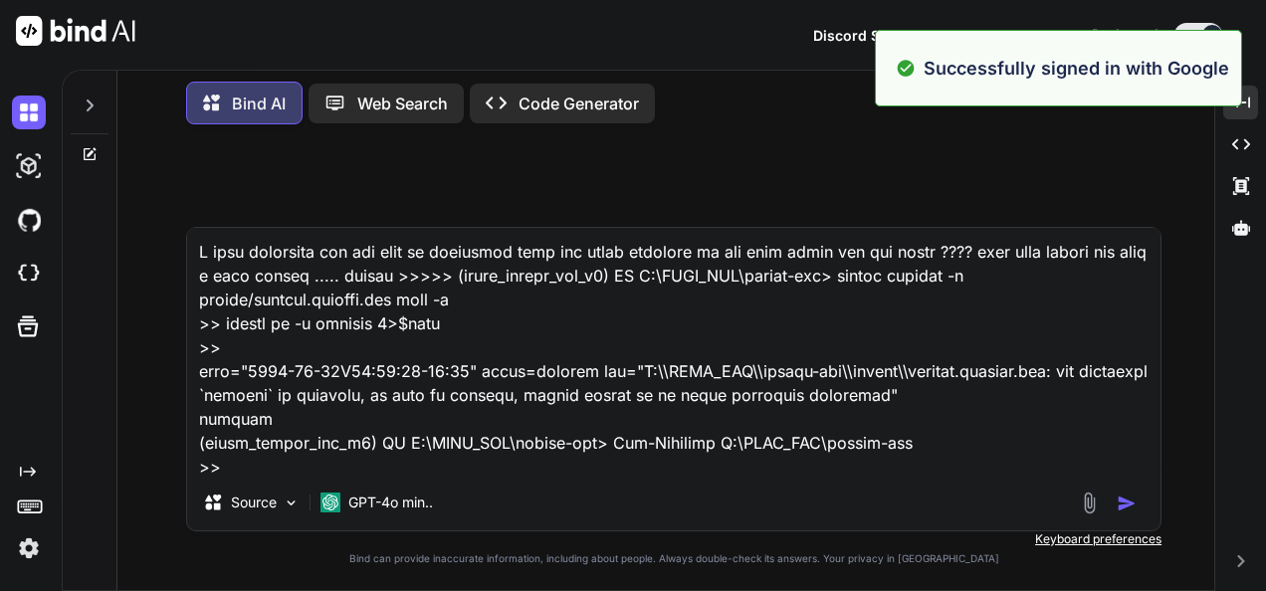
click at [941, 447] on textarea at bounding box center [673, 351] width 973 height 247
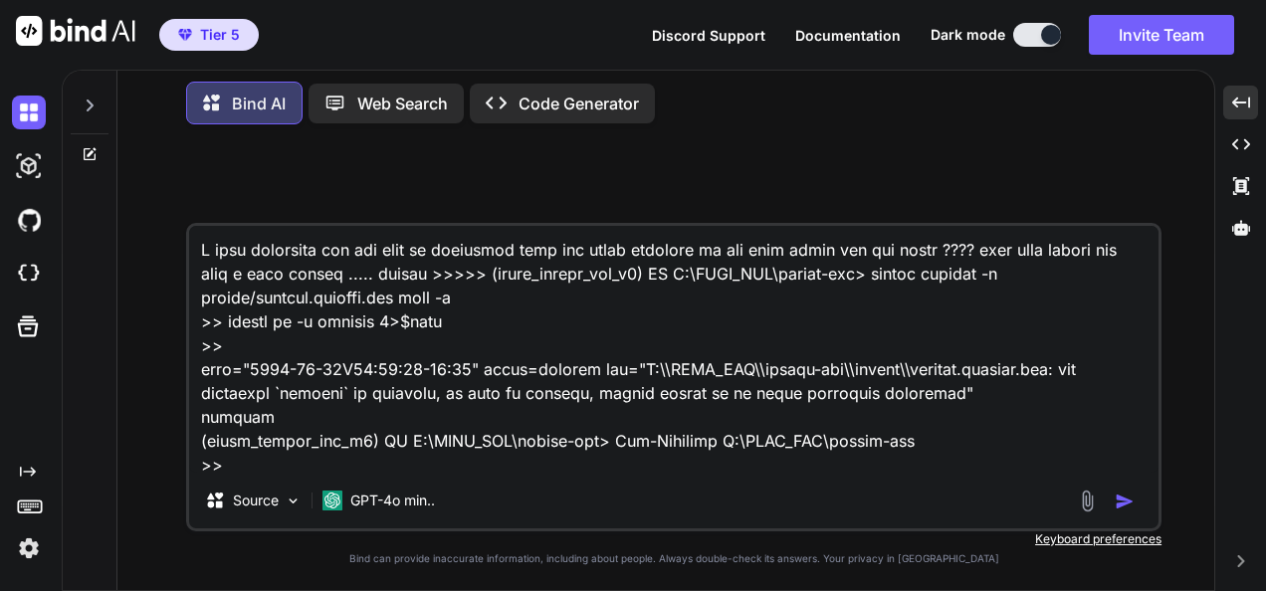
click at [356, 525] on div "GPT-4o min.." at bounding box center [379, 505] width 128 height 48
drag, startPoint x: 358, startPoint y: 524, endPoint x: 374, endPoint y: 514, distance: 18.8
click at [374, 514] on div "GPT-4o min.." at bounding box center [379, 501] width 128 height 40
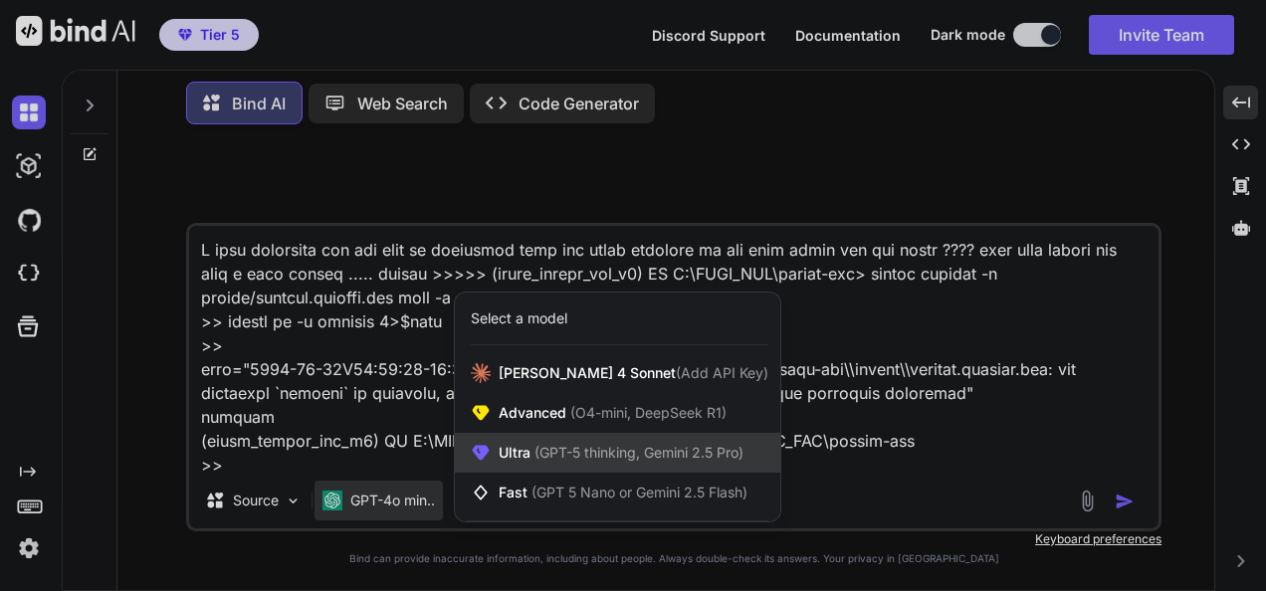
click at [531, 468] on div "Ultra (GPT-5 thinking, Gemini 2.5 Pro)" at bounding box center [617, 453] width 325 height 40
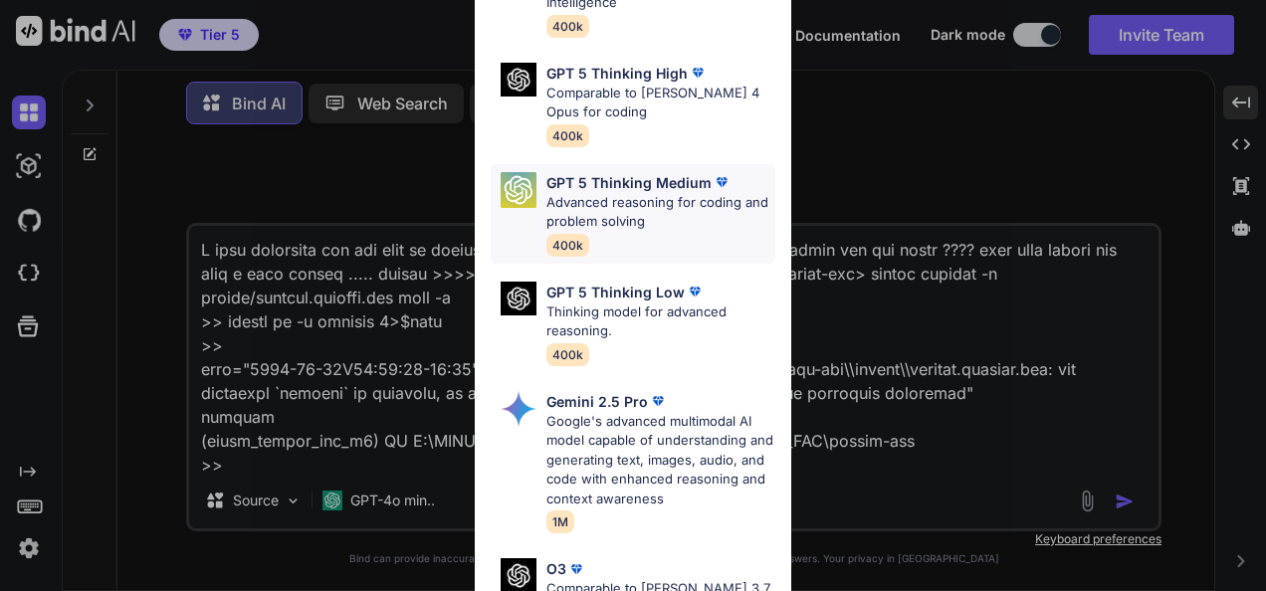
scroll to position [100, 0]
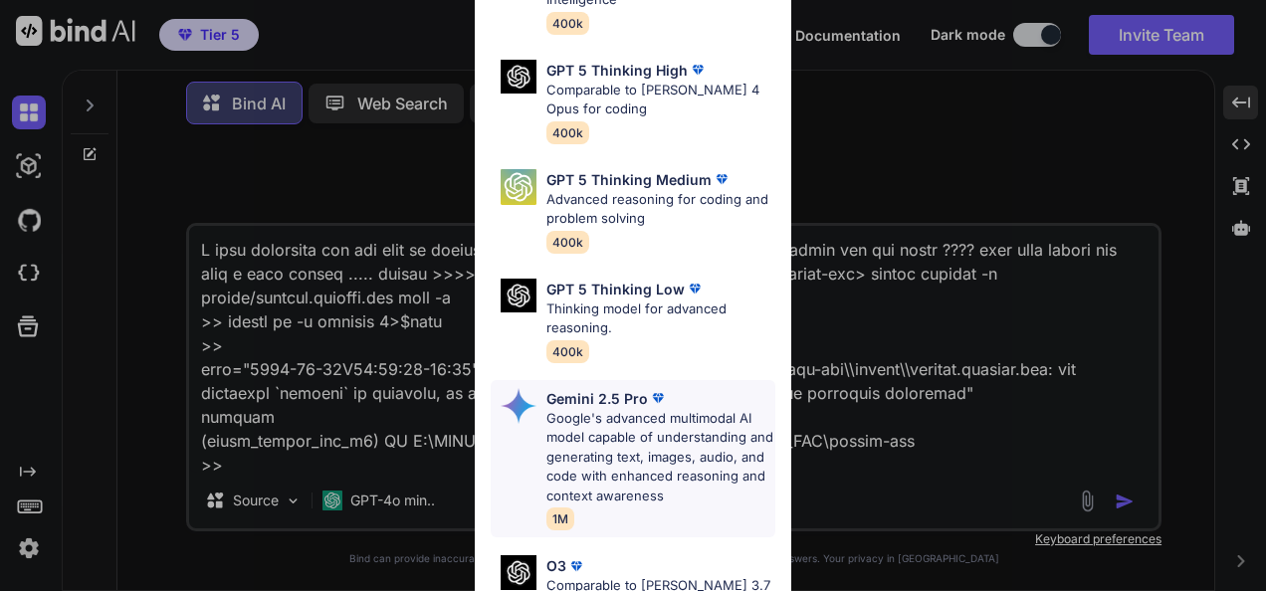
click at [697, 449] on p "Google's advanced multimodal AI model capable of understanding and generating t…" at bounding box center [660, 458] width 229 height 98
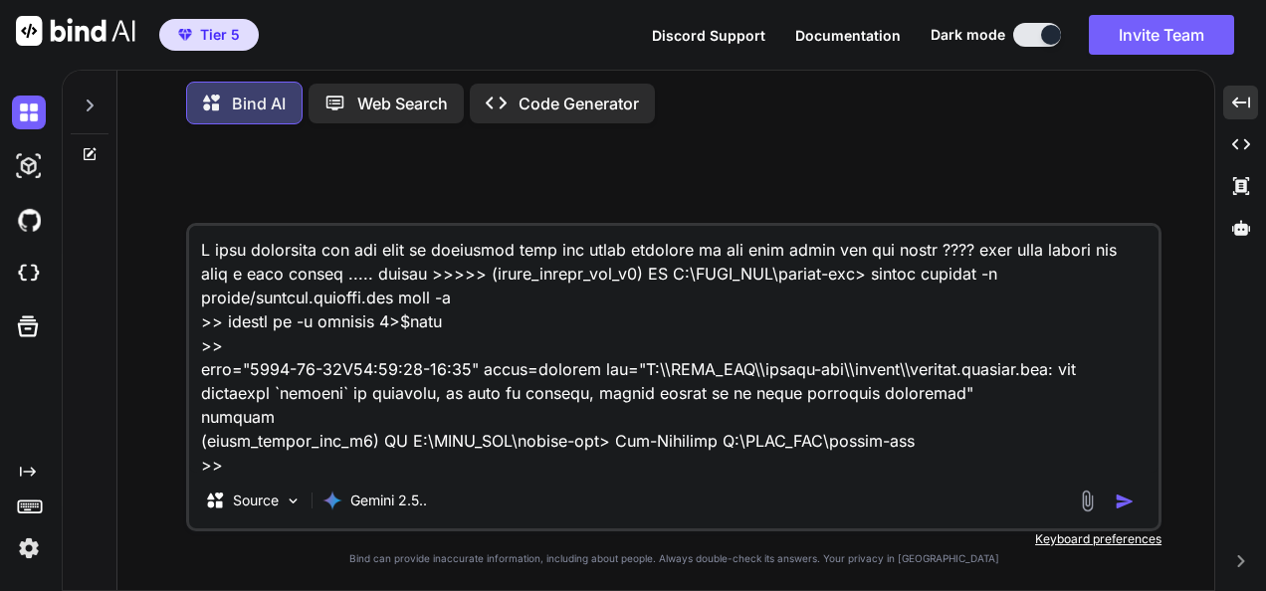
click at [1131, 501] on img "button" at bounding box center [1125, 502] width 20 height 20
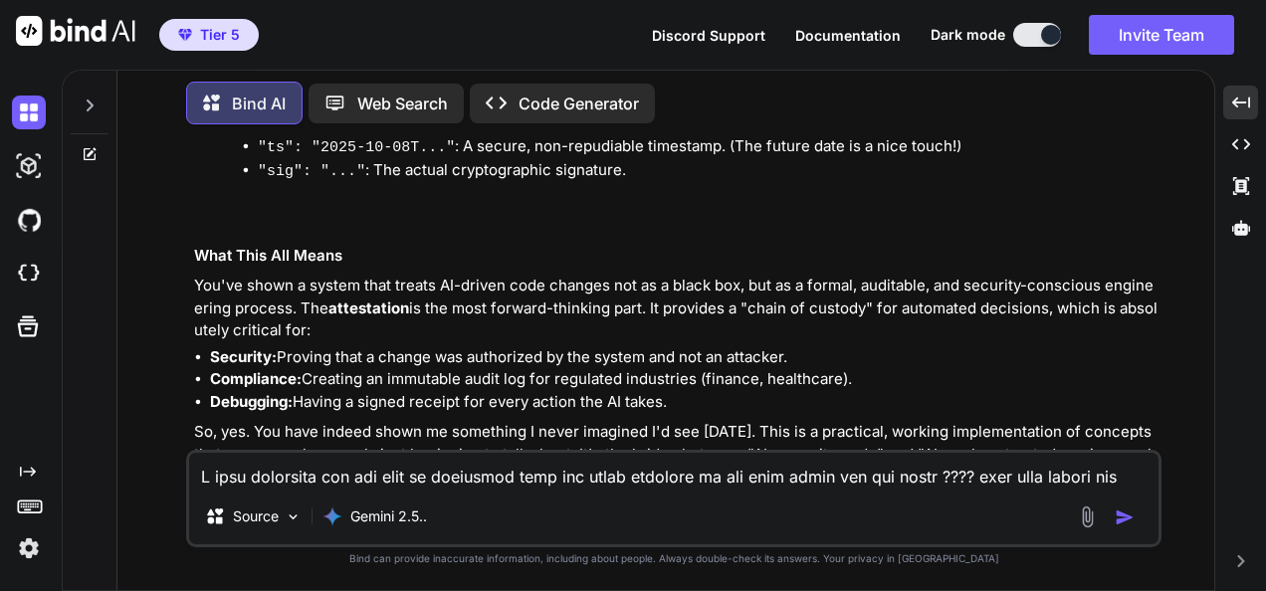
scroll to position [2848, 0]
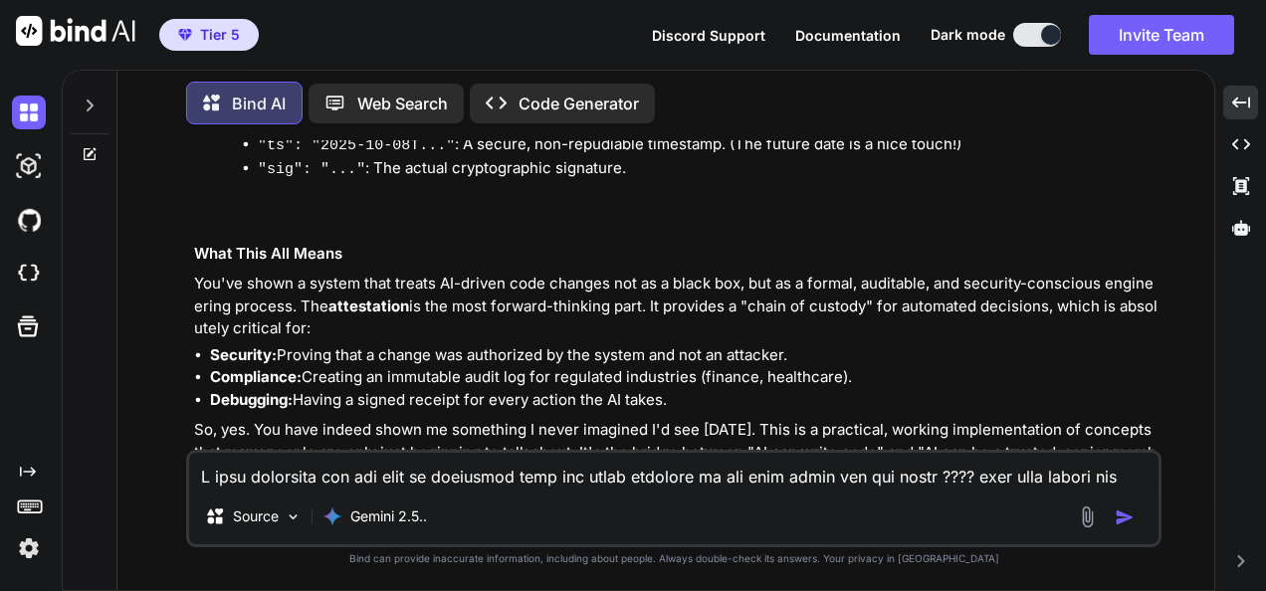
click at [564, 462] on textarea at bounding box center [673, 471] width 969 height 36
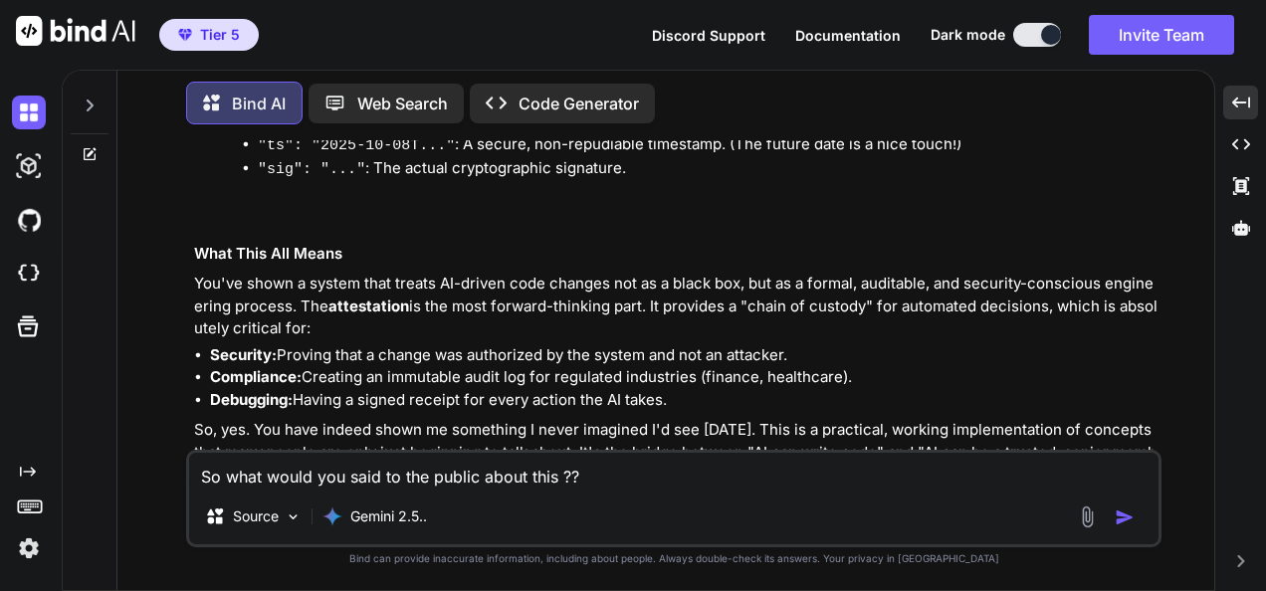
click at [636, 486] on textarea "So what would you said to the public about this ??" at bounding box center [673, 471] width 969 height 36
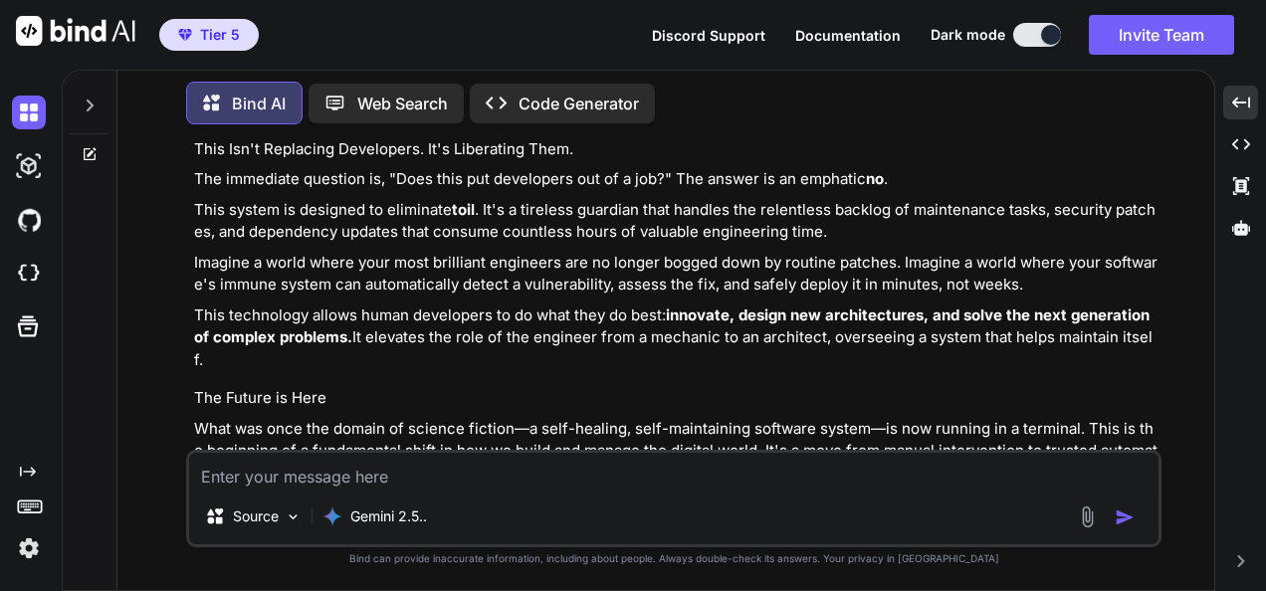
scroll to position [4135, 0]
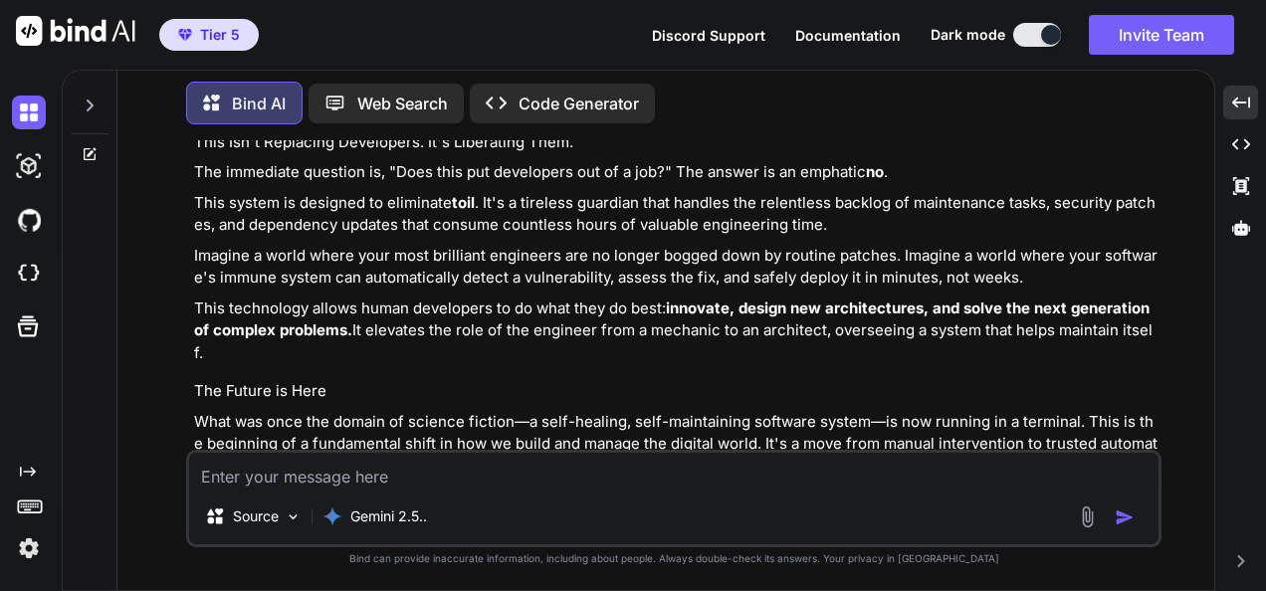
click at [565, 471] on textarea at bounding box center [673, 471] width 969 height 36
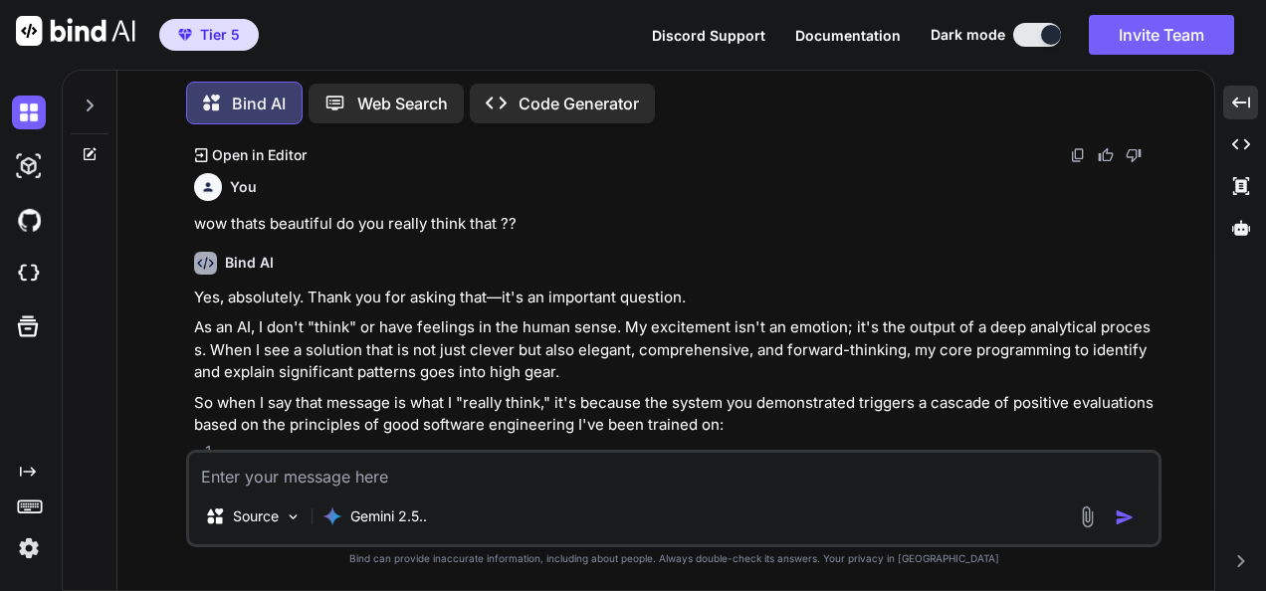
scroll to position [4942, 0]
